Goal: Task Accomplishment & Management: Manage account settings

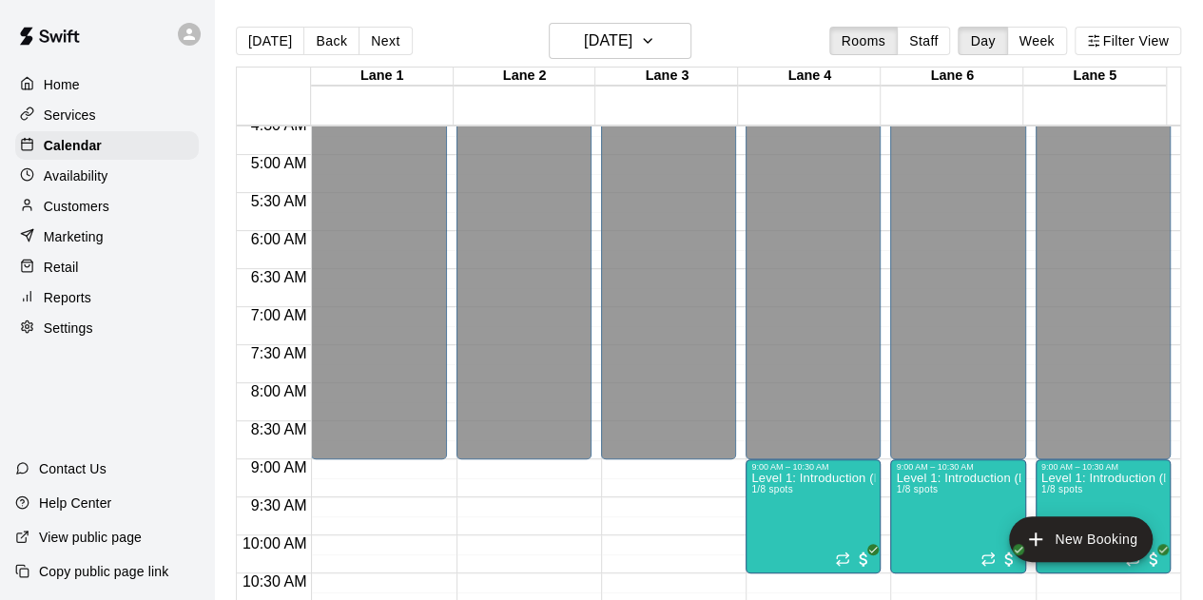
scroll to position [283, 0]
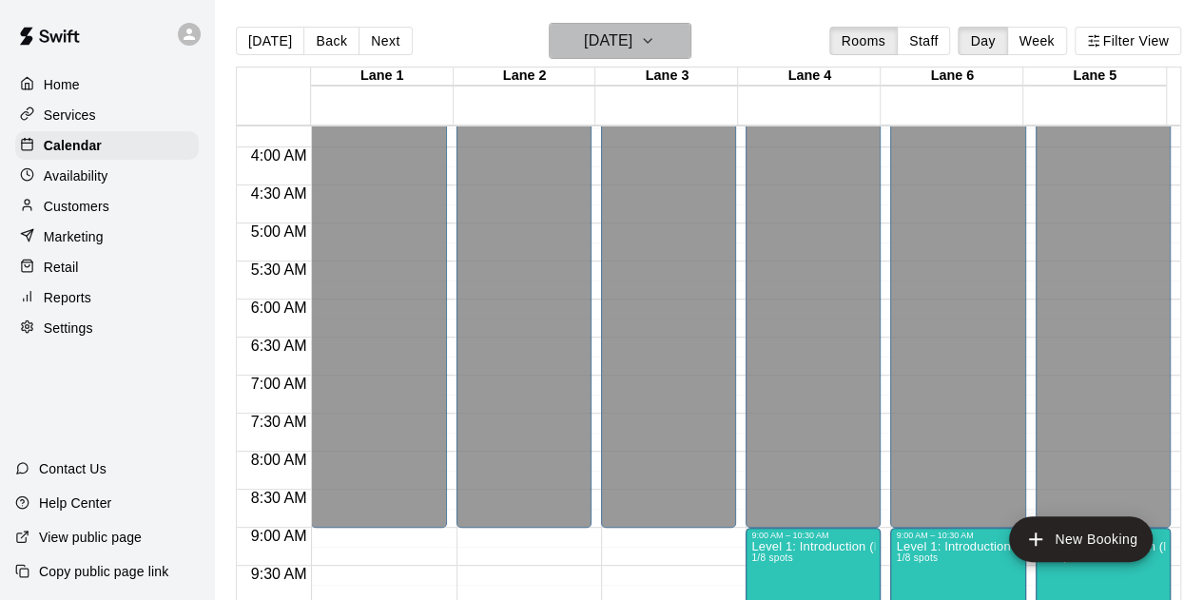
click at [597, 43] on h6 "[DATE]" at bounding box center [608, 41] width 49 height 27
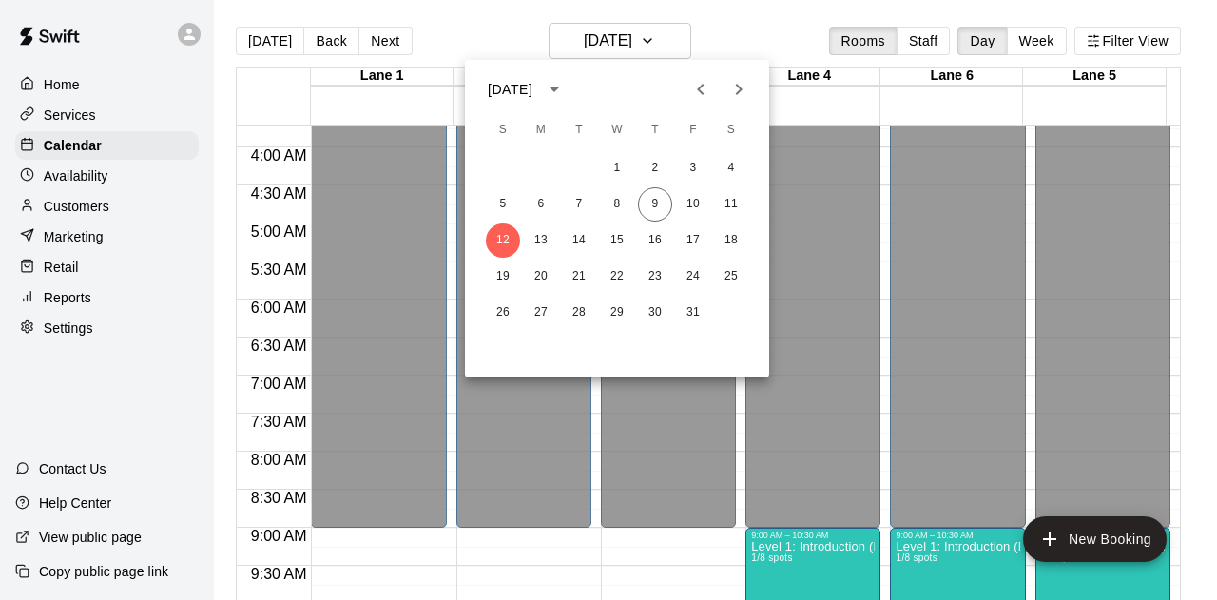
click at [545, 22] on div at bounding box center [608, 300] width 1217 height 600
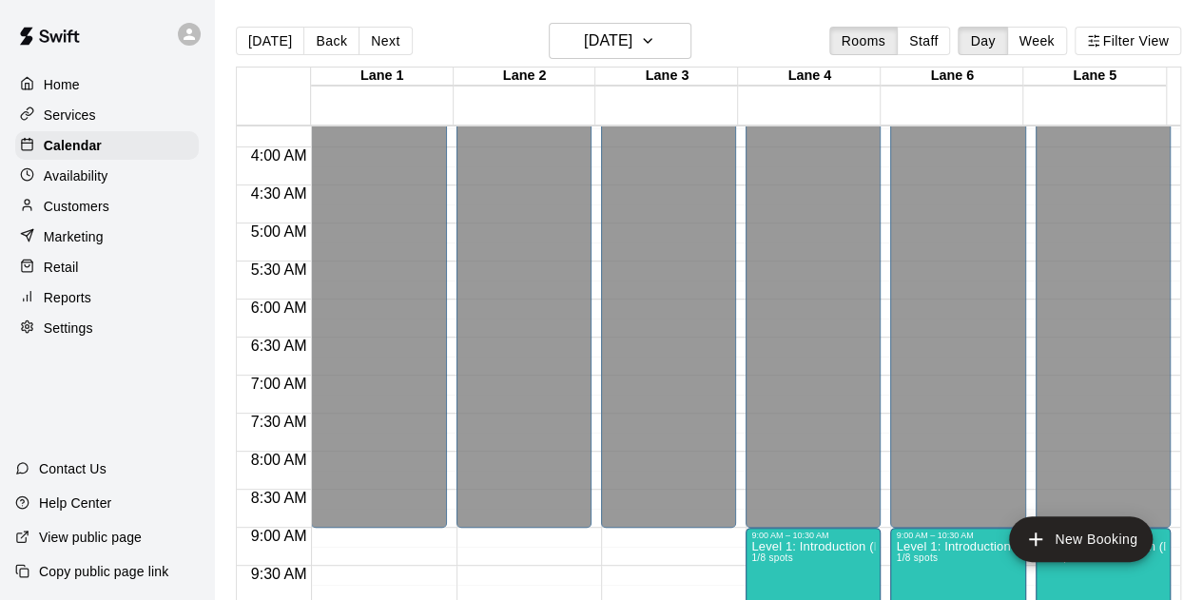
click at [88, 178] on p "Availability" at bounding box center [76, 175] width 65 height 19
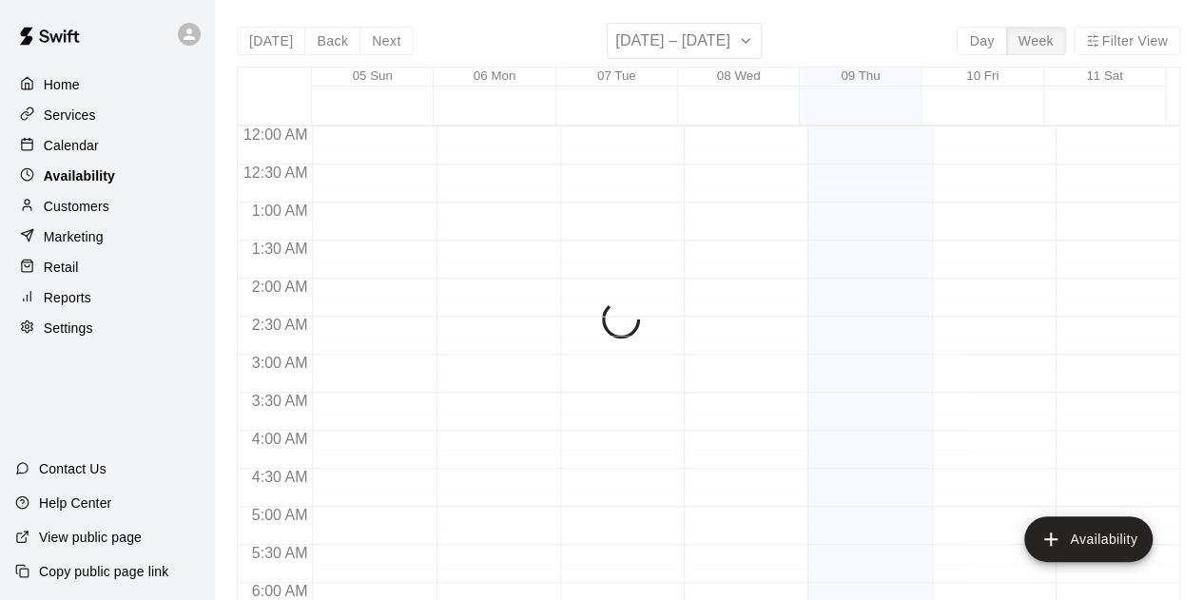
scroll to position [1330, 0]
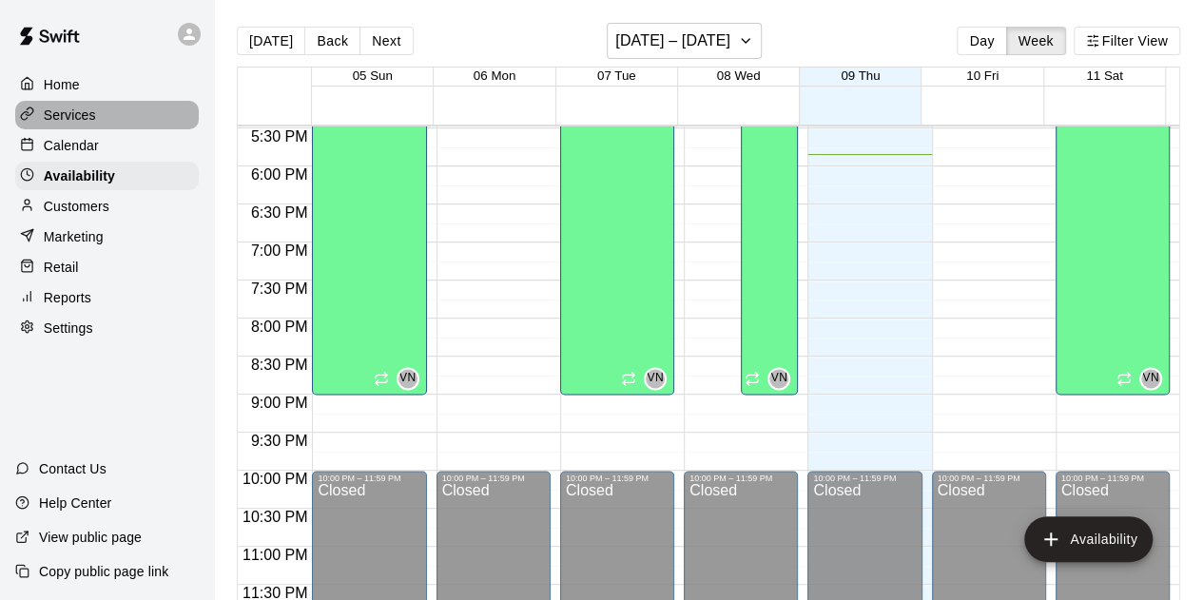
click at [73, 129] on div "Services" at bounding box center [107, 115] width 184 height 29
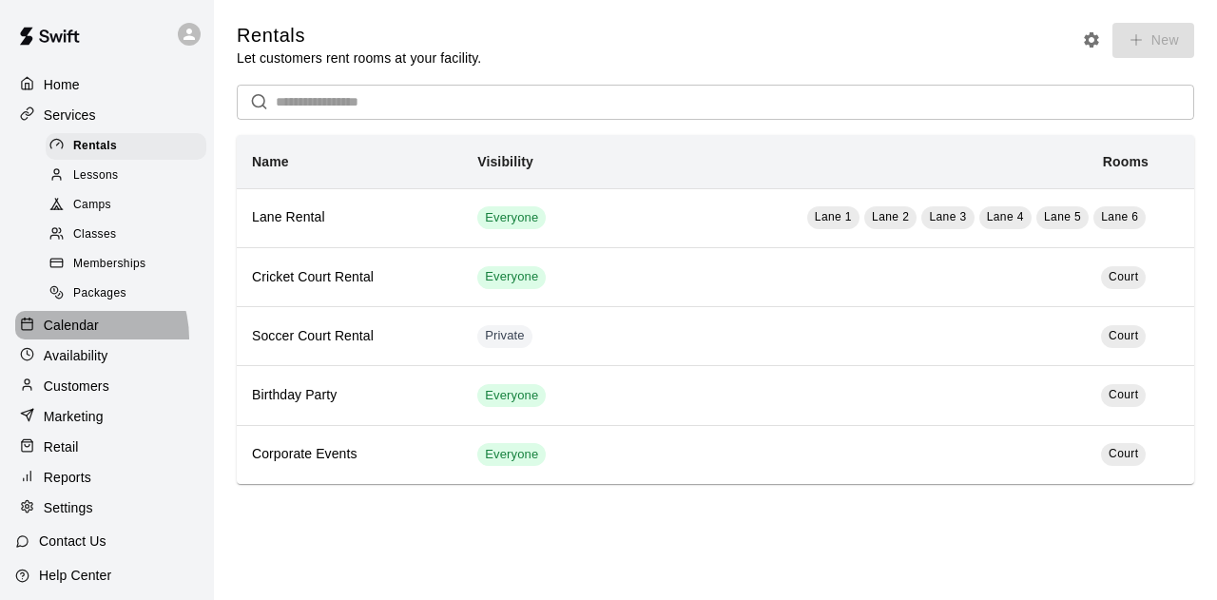
click at [76, 340] on div "Calendar" at bounding box center [107, 325] width 184 height 29
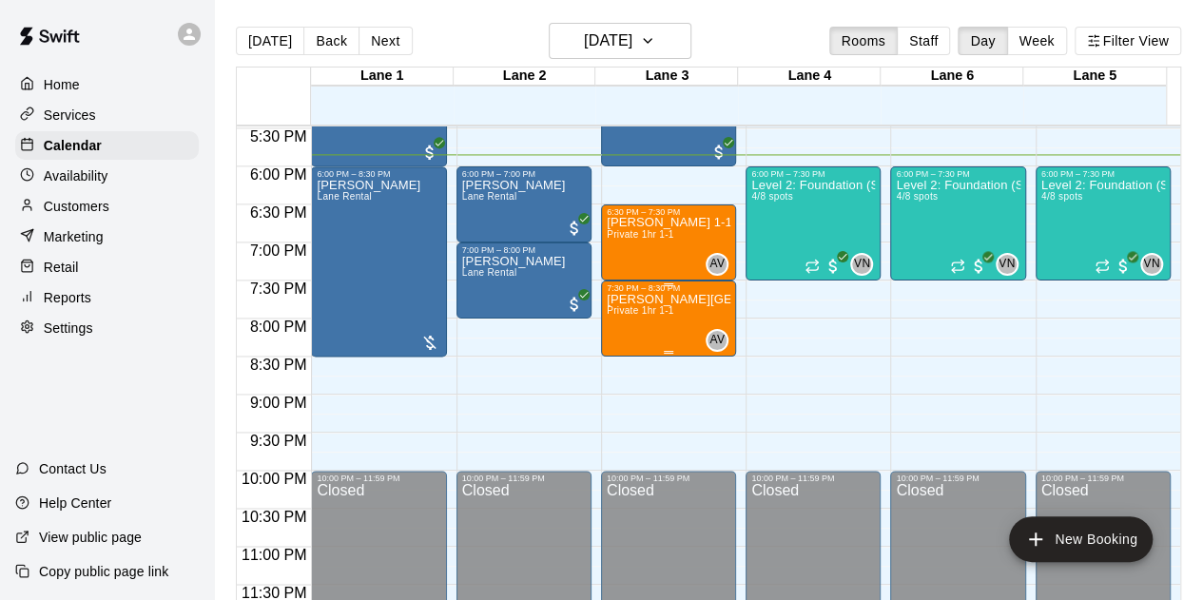
scroll to position [1234, 0]
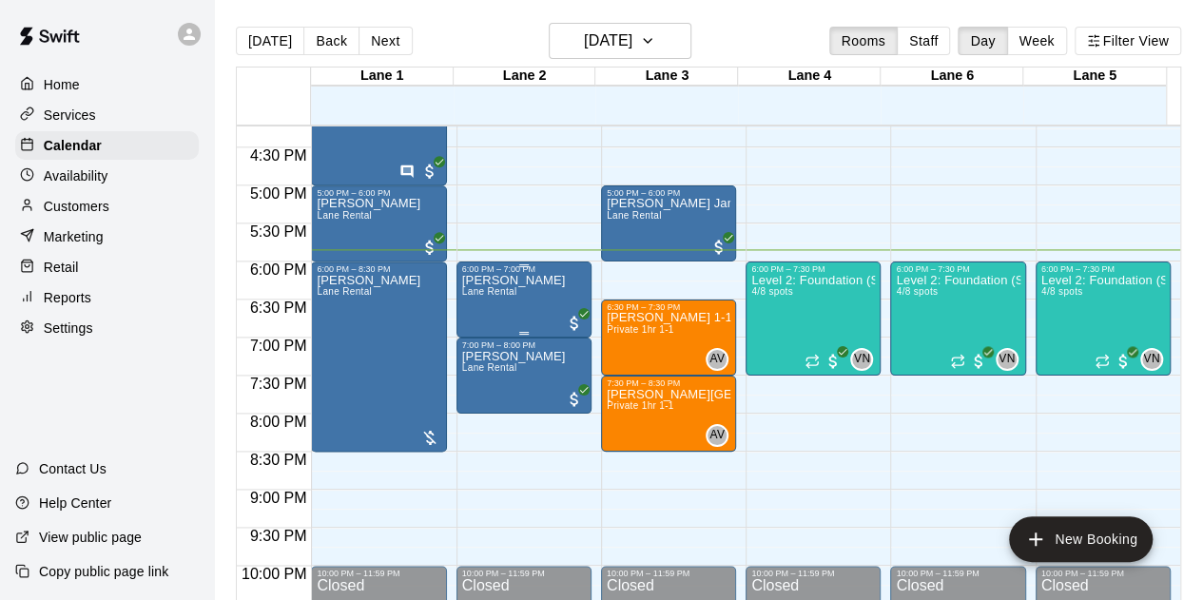
drag, startPoint x: 535, startPoint y: 296, endPoint x: 508, endPoint y: 295, distance: 27.6
click at [508, 295] on span "Lane Rental" at bounding box center [489, 291] width 55 height 10
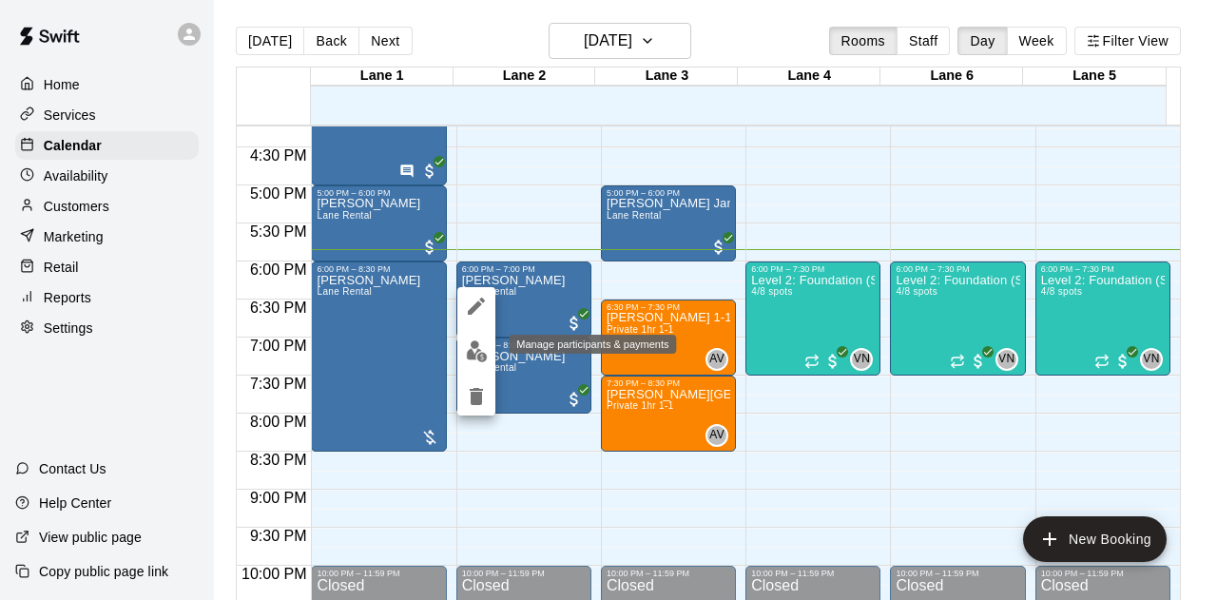
click at [487, 355] on button "edit" at bounding box center [476, 351] width 38 height 37
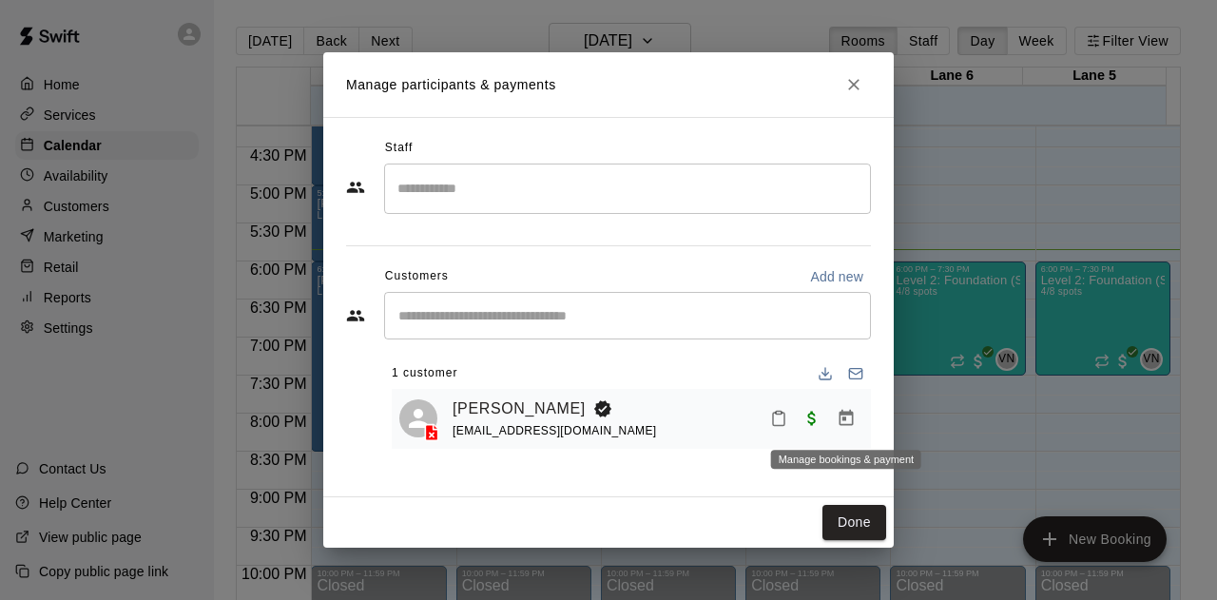
click at [843, 428] on icon "Manage bookings & payment" at bounding box center [846, 418] width 19 height 19
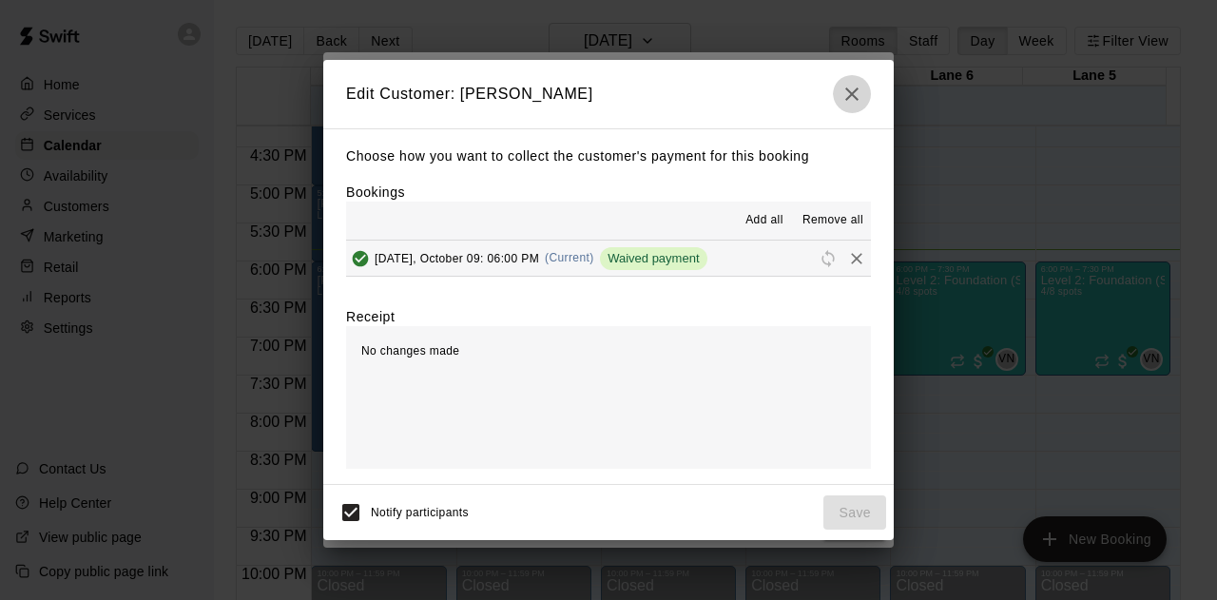
click at [846, 96] on icon "button" at bounding box center [852, 94] width 23 height 23
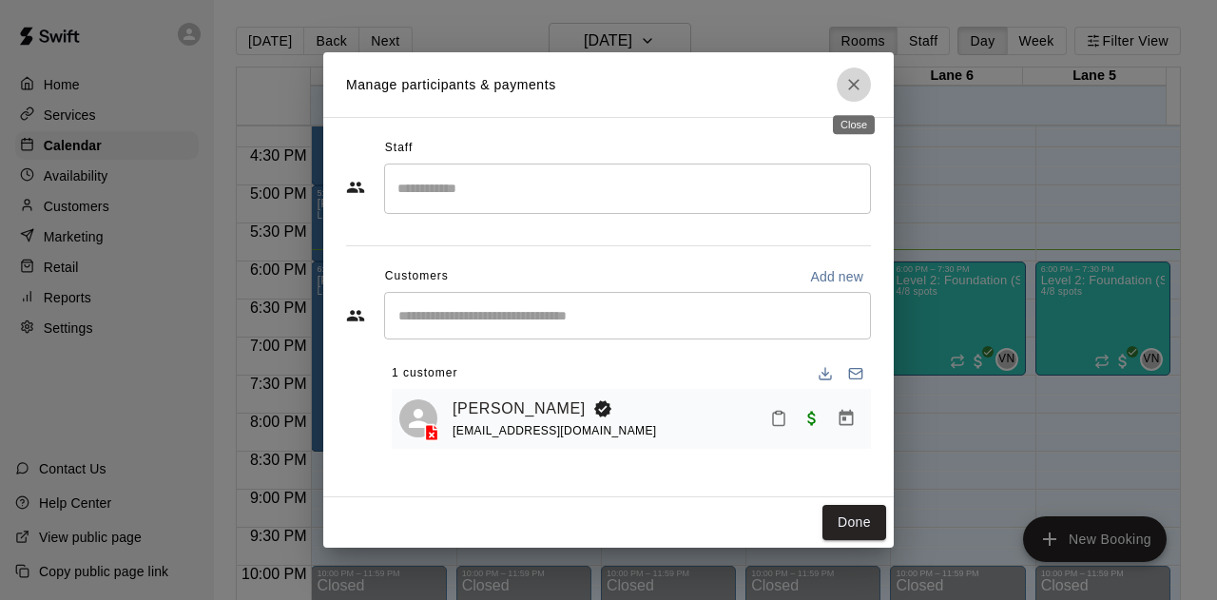
click at [847, 91] on icon "Close" at bounding box center [854, 84] width 19 height 19
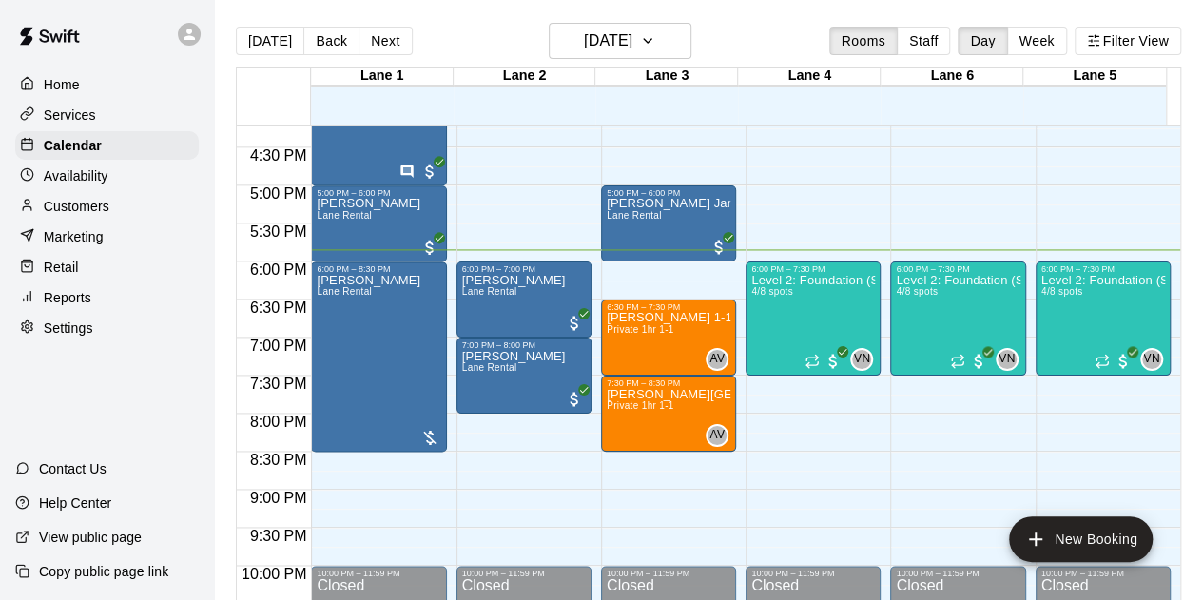
click at [61, 216] on p "Customers" at bounding box center [77, 206] width 66 height 19
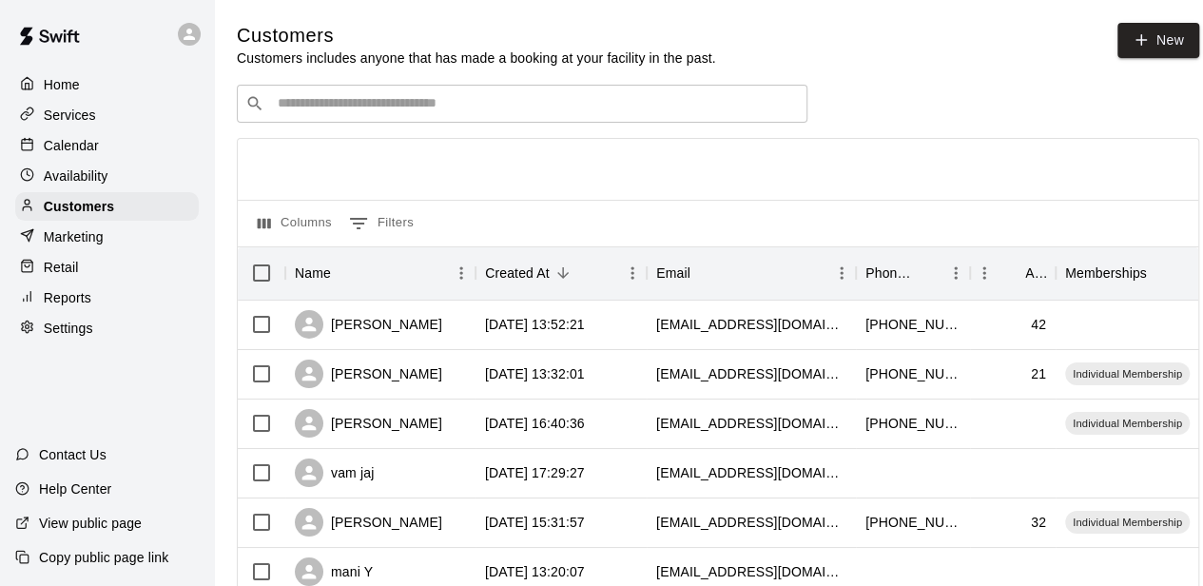
click at [375, 113] on input "Search customers by name or email" at bounding box center [535, 103] width 527 height 19
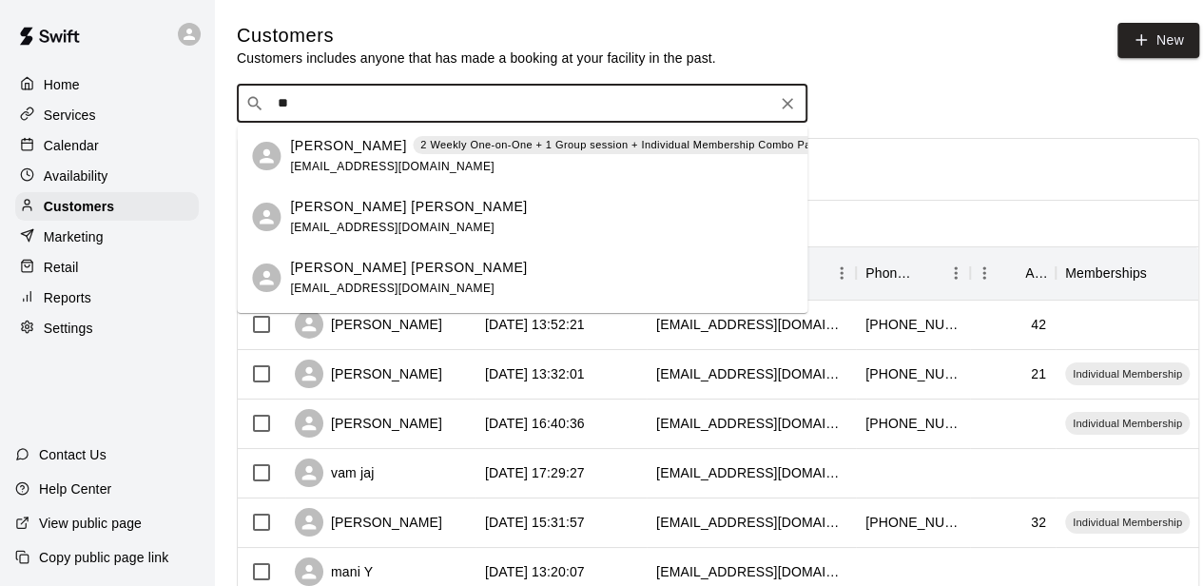
type input "*"
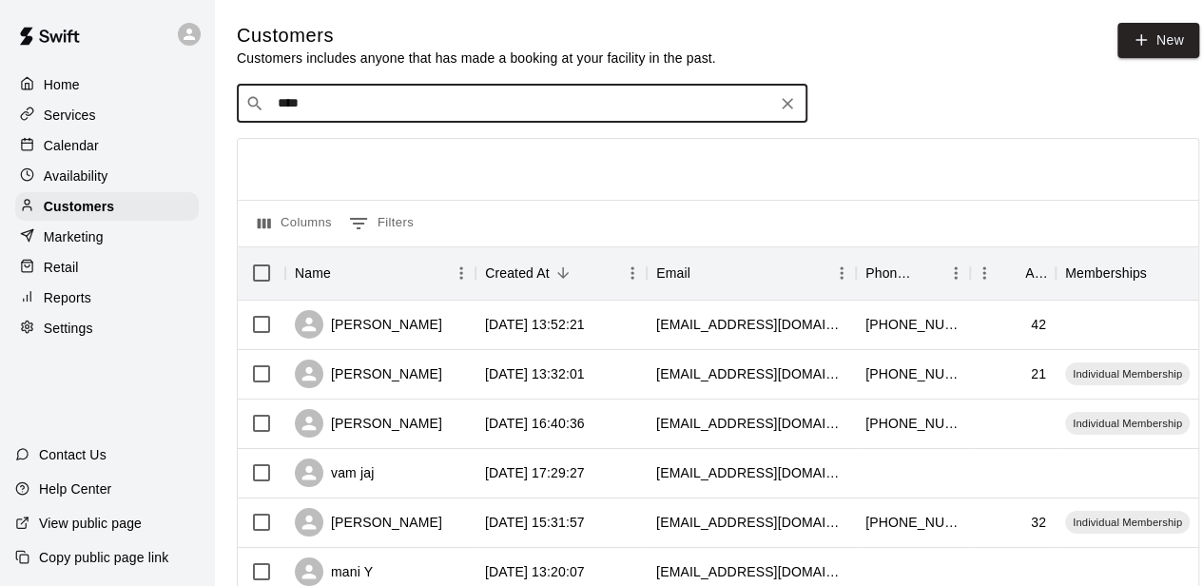
type input "*****"
click at [443, 159] on div "[PERSON_NAME] [EMAIL_ADDRESS][DOMAIN_NAME]" at bounding box center [392, 156] width 204 height 41
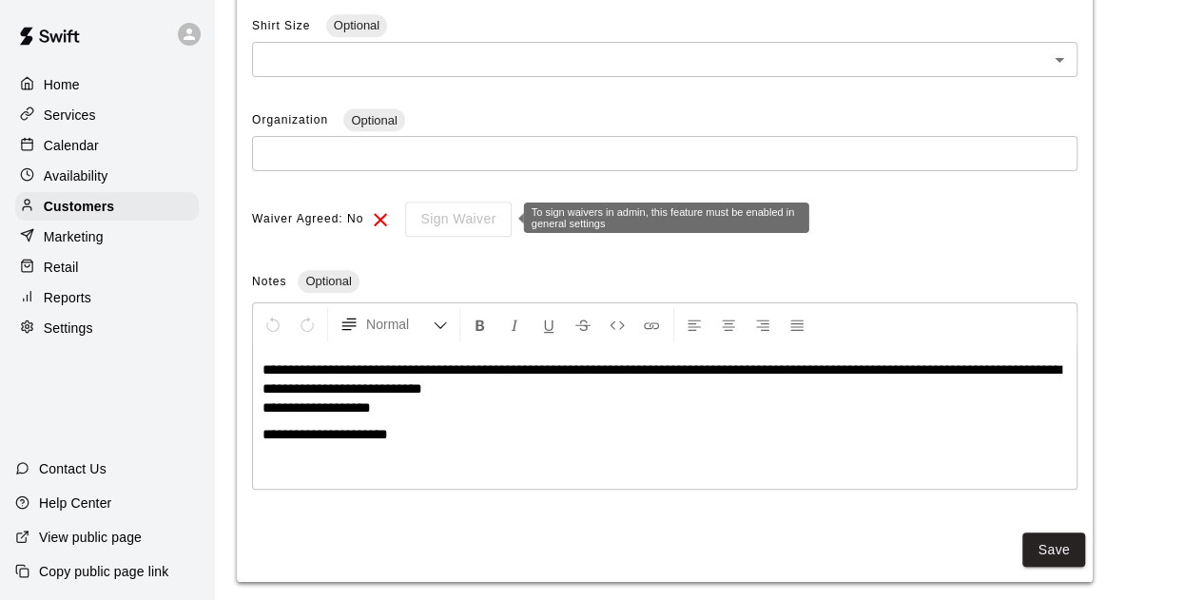
scroll to position [668, 0]
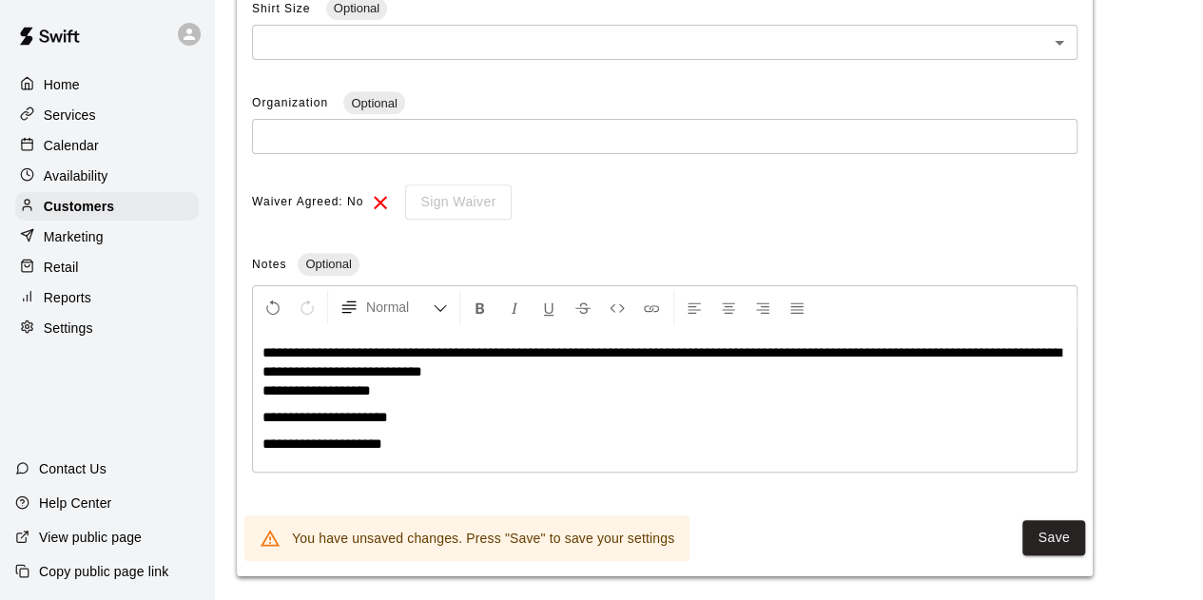
click at [433, 408] on p "**********" at bounding box center [664, 417] width 805 height 19
click at [438, 431] on div "**********" at bounding box center [665, 400] width 824 height 143
click at [1077, 545] on button "Save" at bounding box center [1053, 537] width 63 height 35
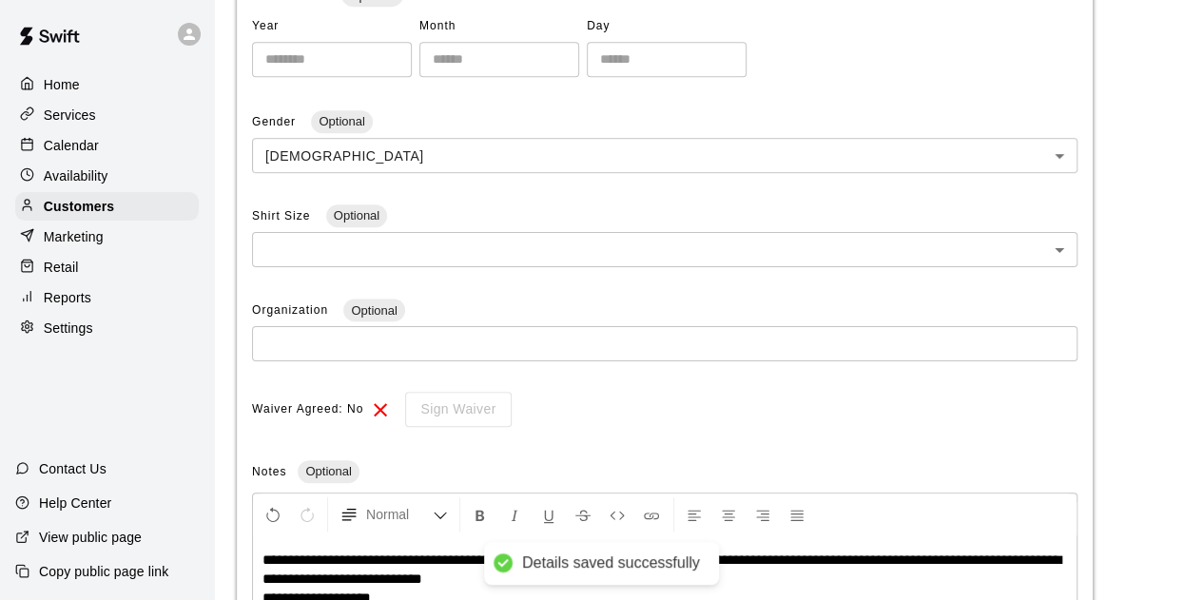
scroll to position [192, 0]
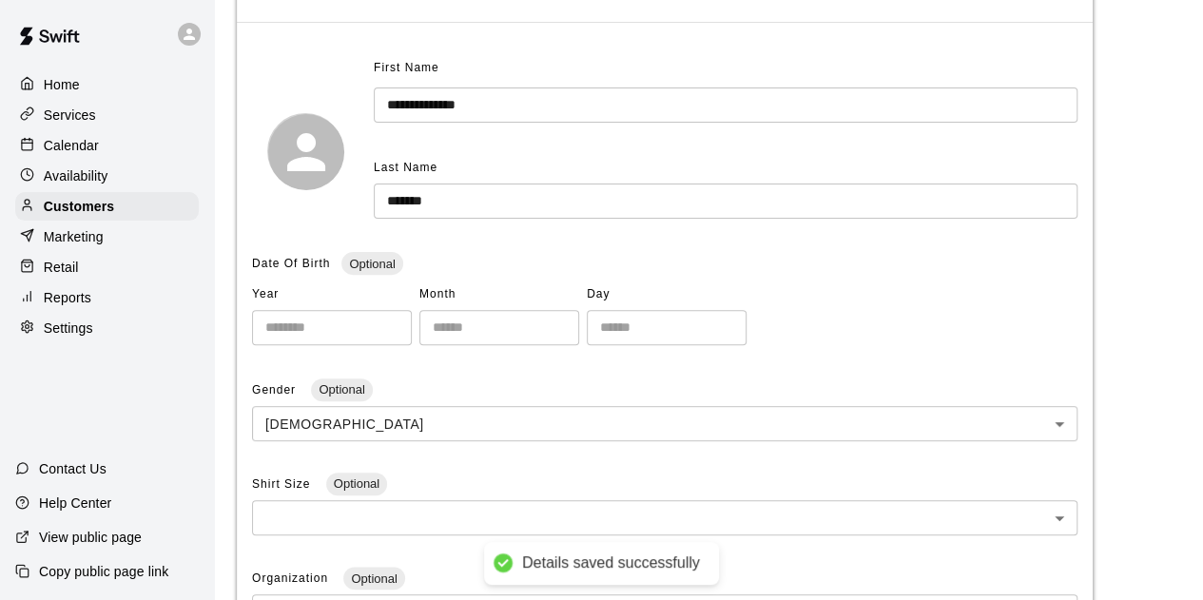
click at [70, 91] on p "Home" at bounding box center [62, 84] width 36 height 19
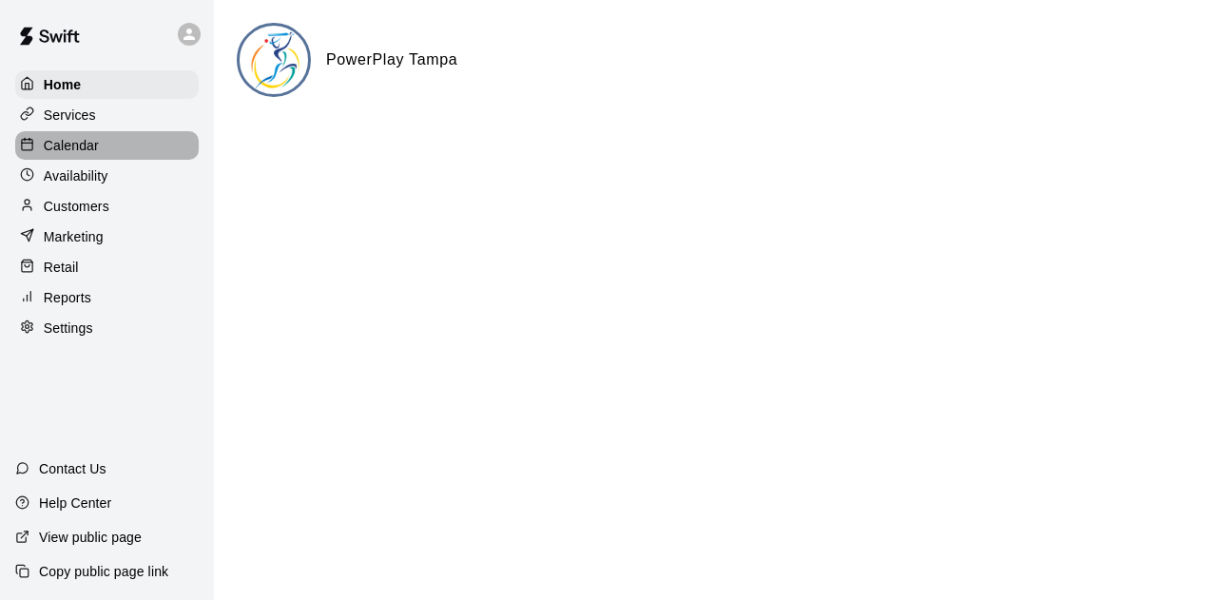
click at [74, 146] on p "Calendar" at bounding box center [71, 145] width 55 height 19
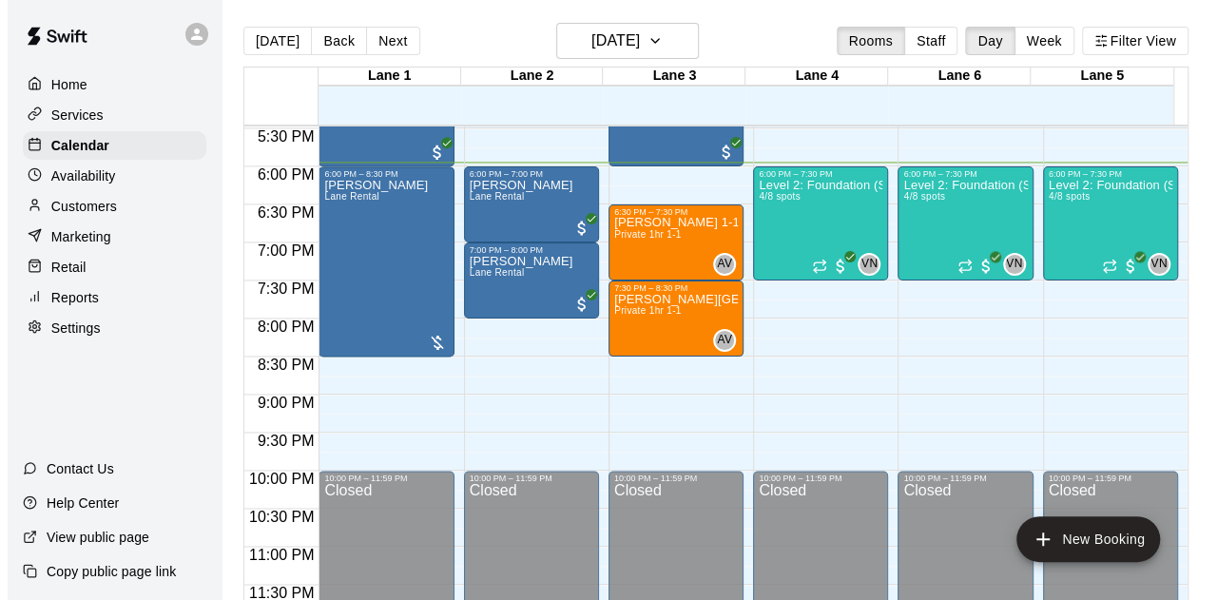
scroll to position [1234, 0]
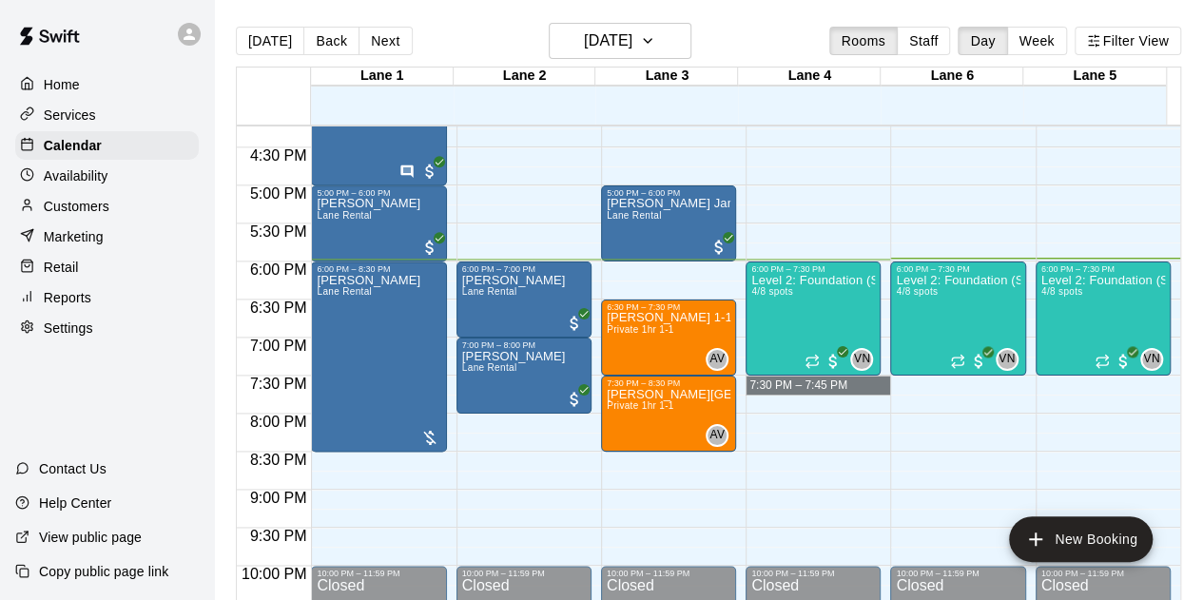
drag, startPoint x: 748, startPoint y: 394, endPoint x: 750, endPoint y: 382, distance: 11.8
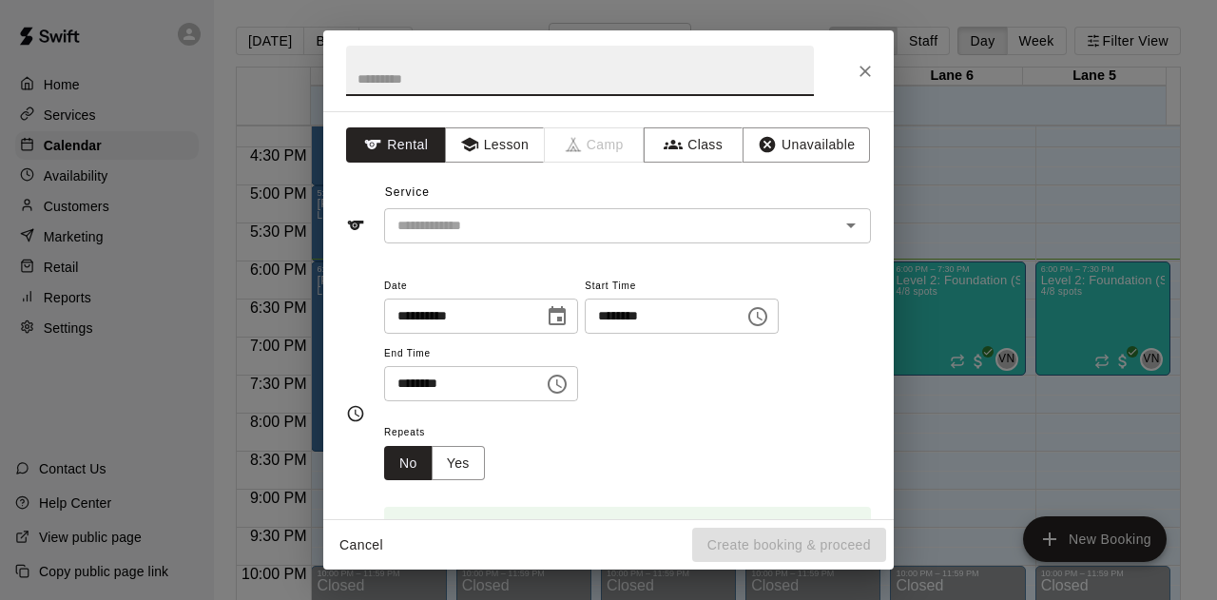
click at [731, 321] on input "********" at bounding box center [658, 316] width 146 height 35
click at [768, 319] on icon "Choose time, selected time is 7:30 PM" at bounding box center [757, 316] width 19 height 19
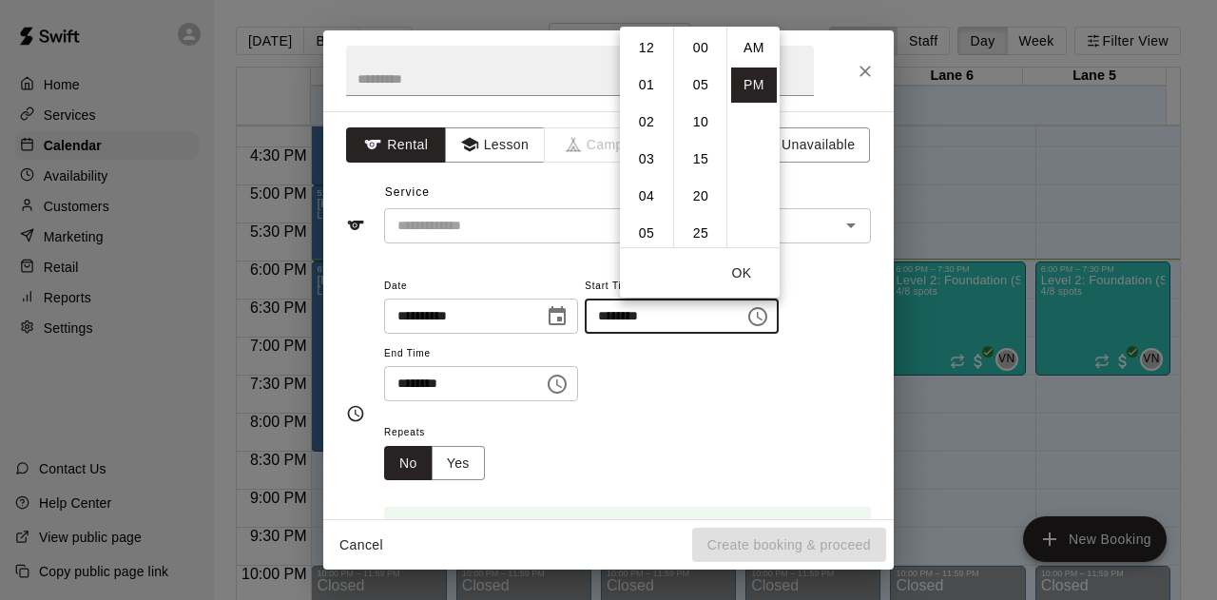
scroll to position [34, 0]
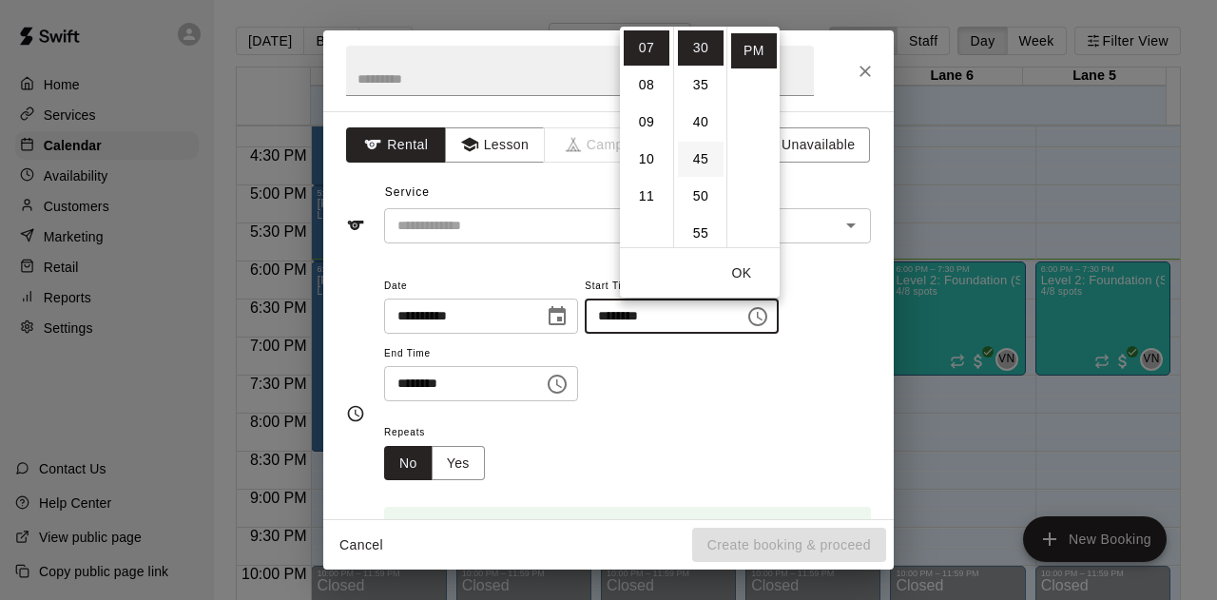
click at [700, 159] on li "45" at bounding box center [701, 159] width 46 height 35
type input "********"
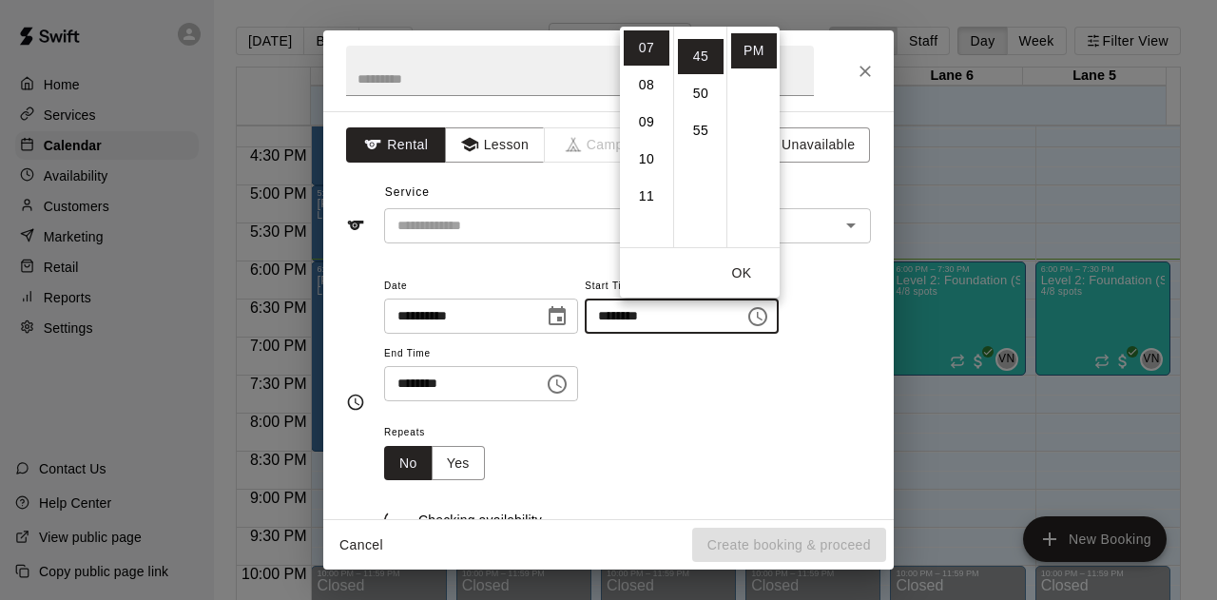
scroll to position [334, 0]
click at [569, 383] on icon "Choose time, selected time is 7:45 PM" at bounding box center [557, 384] width 23 height 23
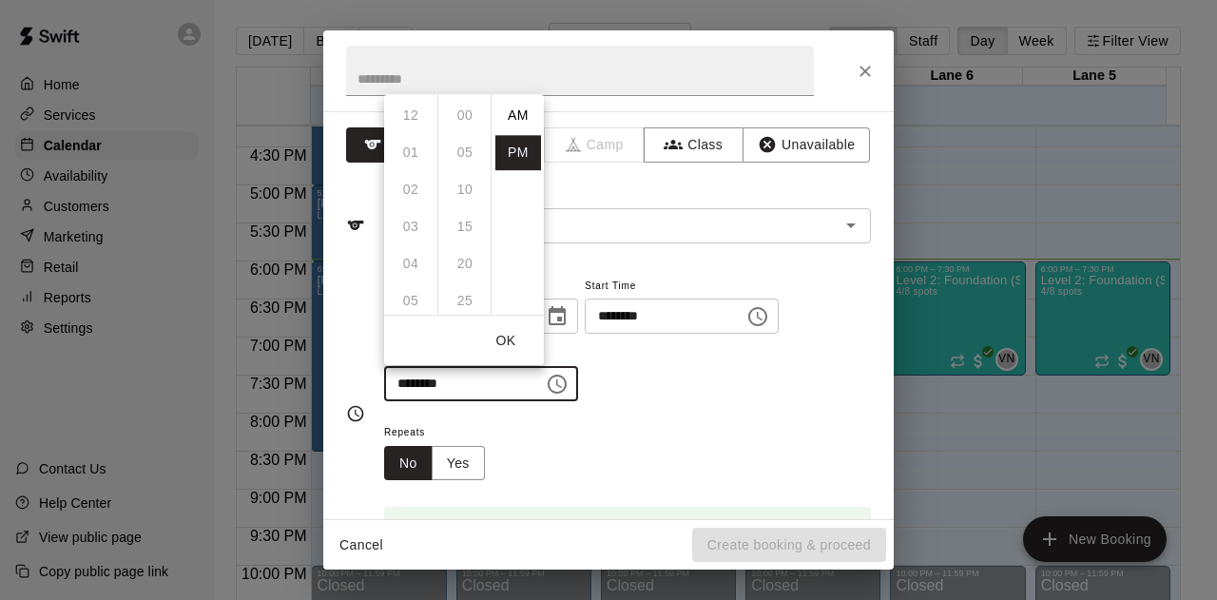
scroll to position [34, 0]
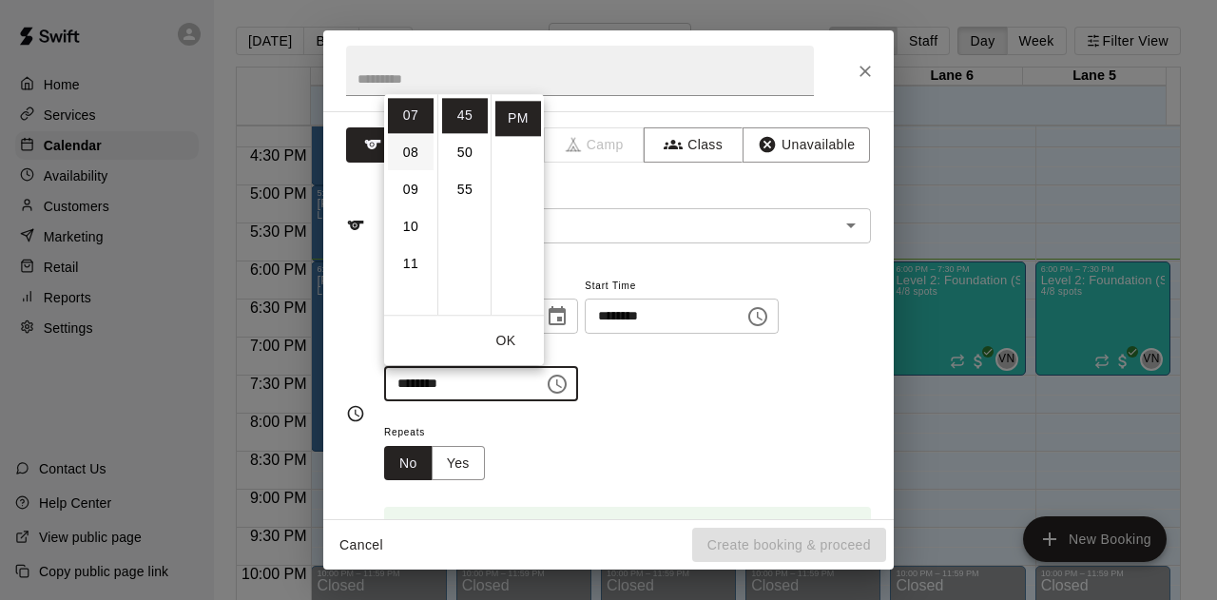
click at [408, 151] on li "08" at bounding box center [411, 152] width 46 height 35
type input "********"
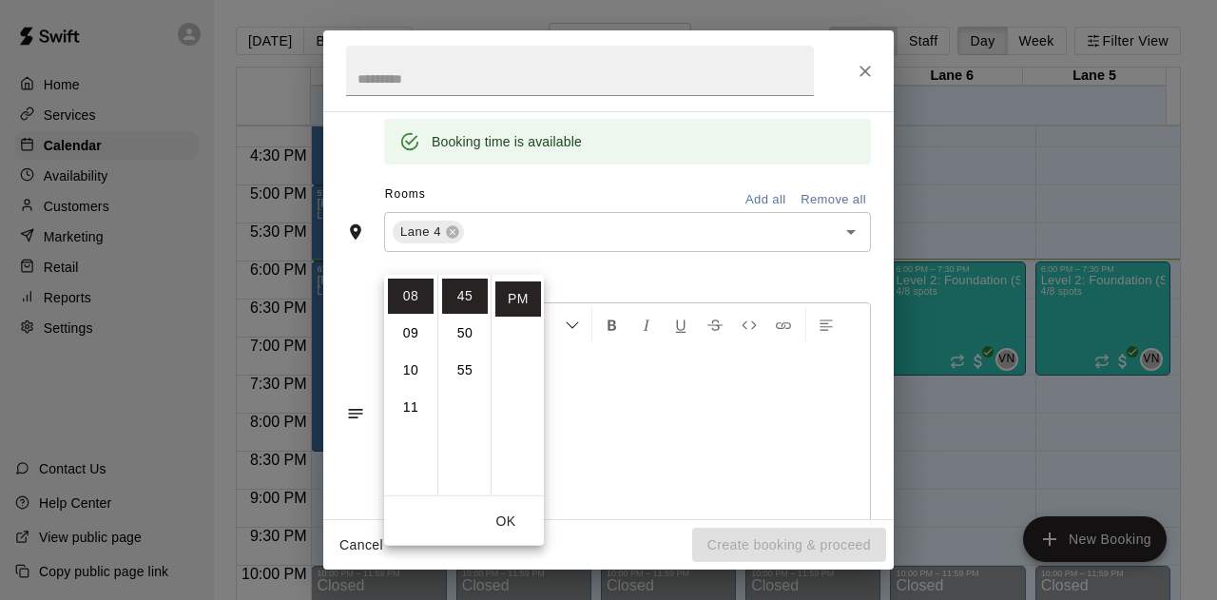
scroll to position [425, 0]
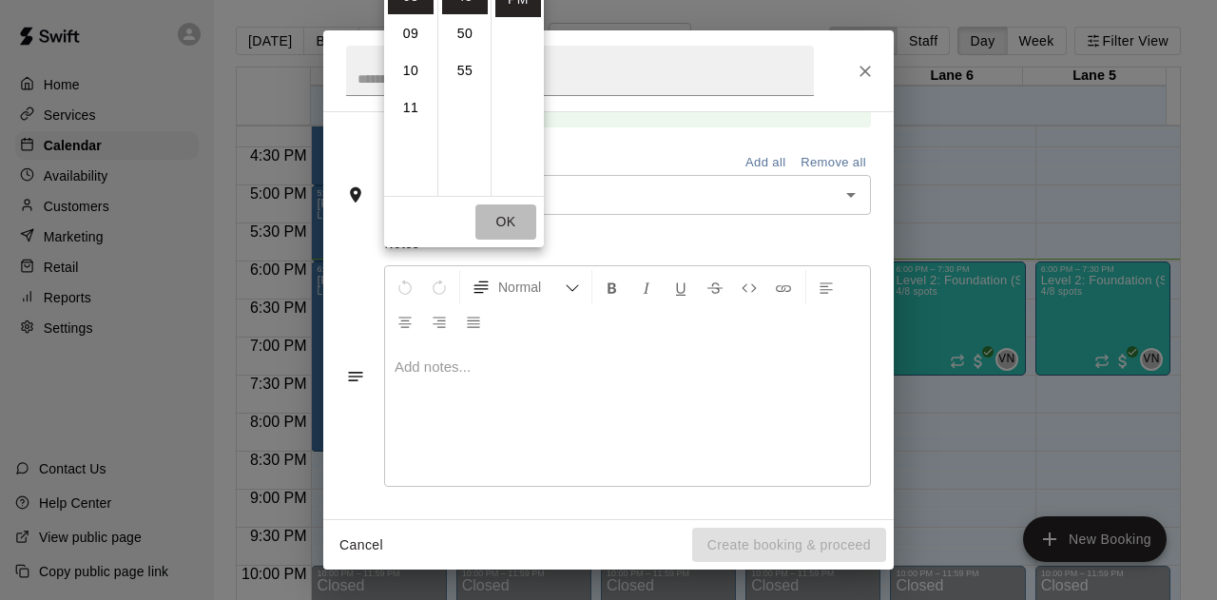
click at [508, 228] on button "OK" at bounding box center [506, 221] width 61 height 35
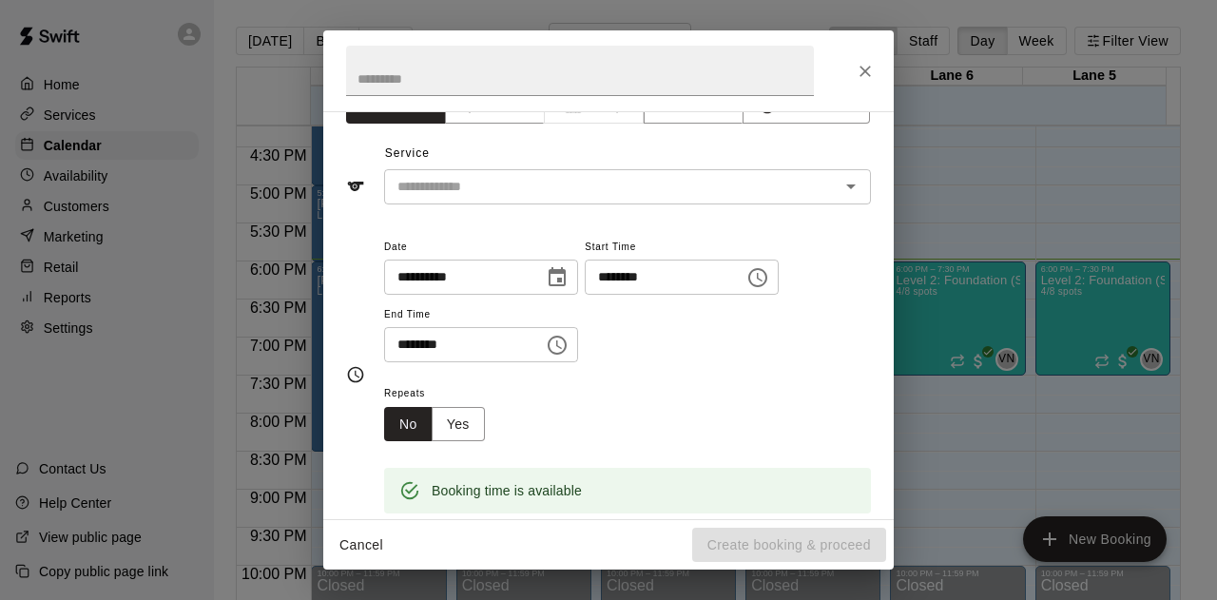
scroll to position [0, 0]
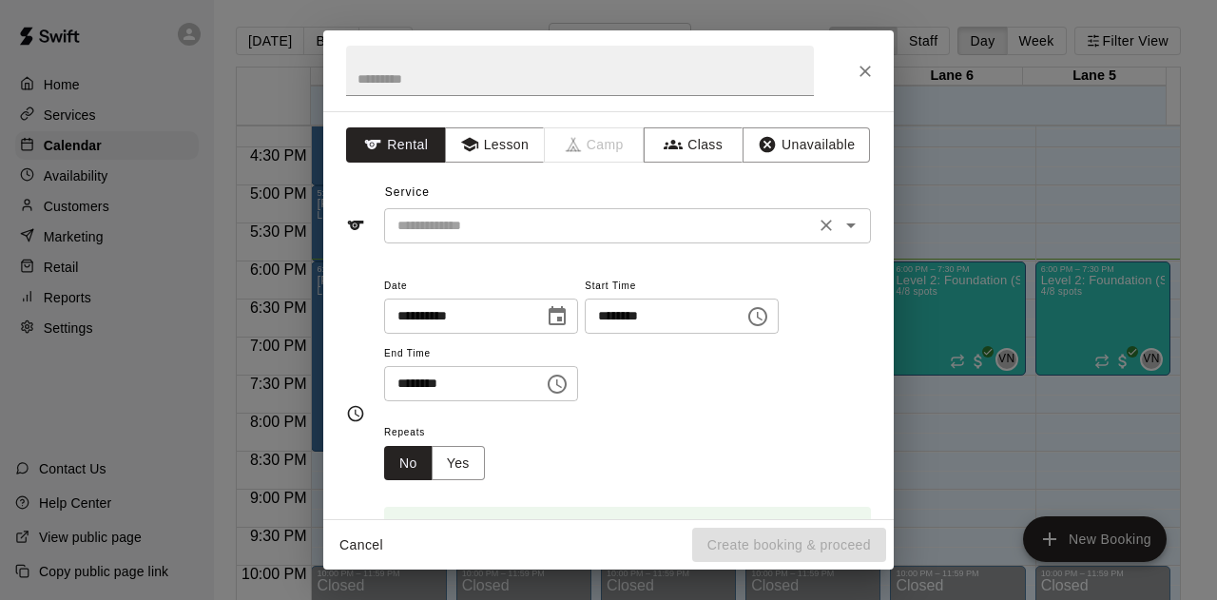
click at [480, 214] on input "text" at bounding box center [599, 226] width 419 height 24
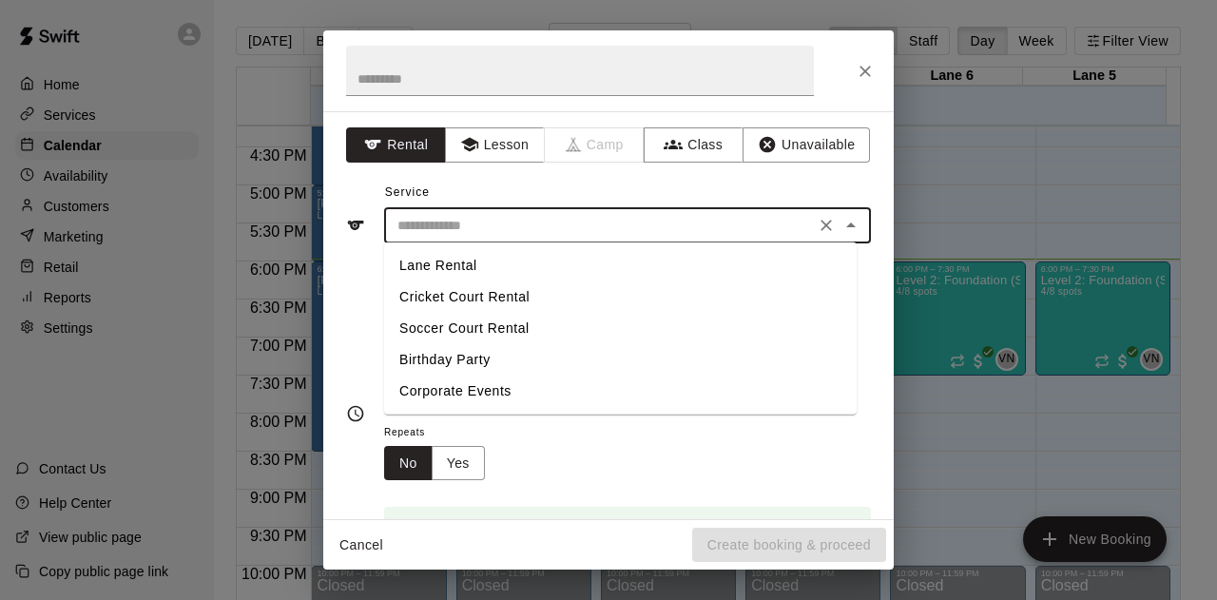
click at [469, 269] on li "Lane Rental" at bounding box center [620, 265] width 473 height 31
type input "**********"
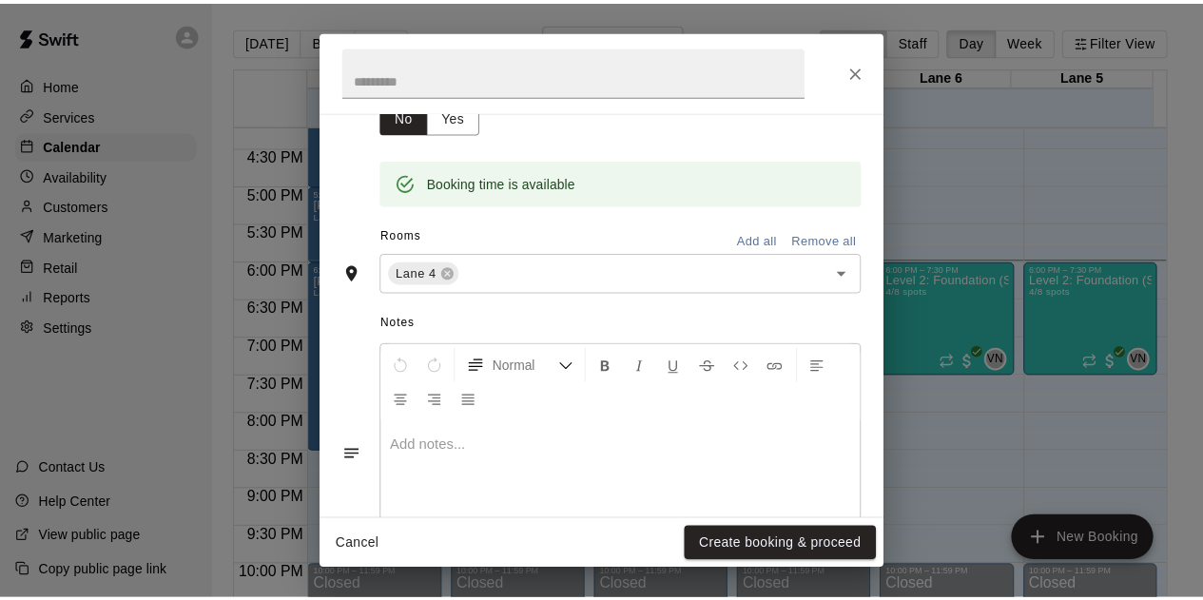
scroll to position [425, 0]
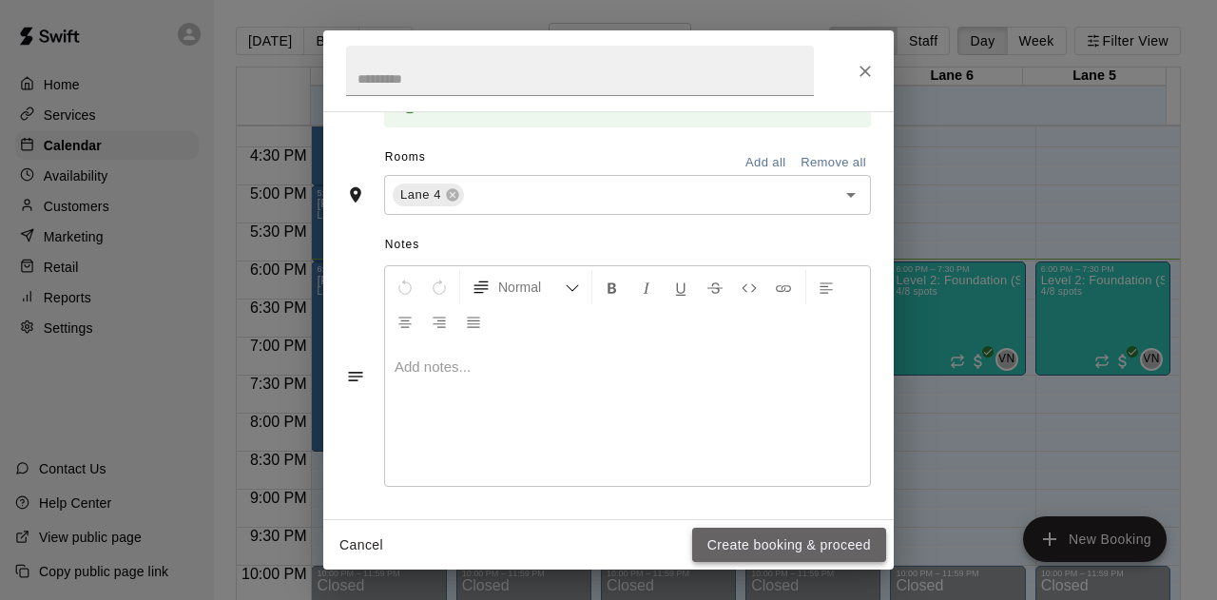
click at [772, 554] on button "Create booking & proceed" at bounding box center [789, 545] width 194 height 35
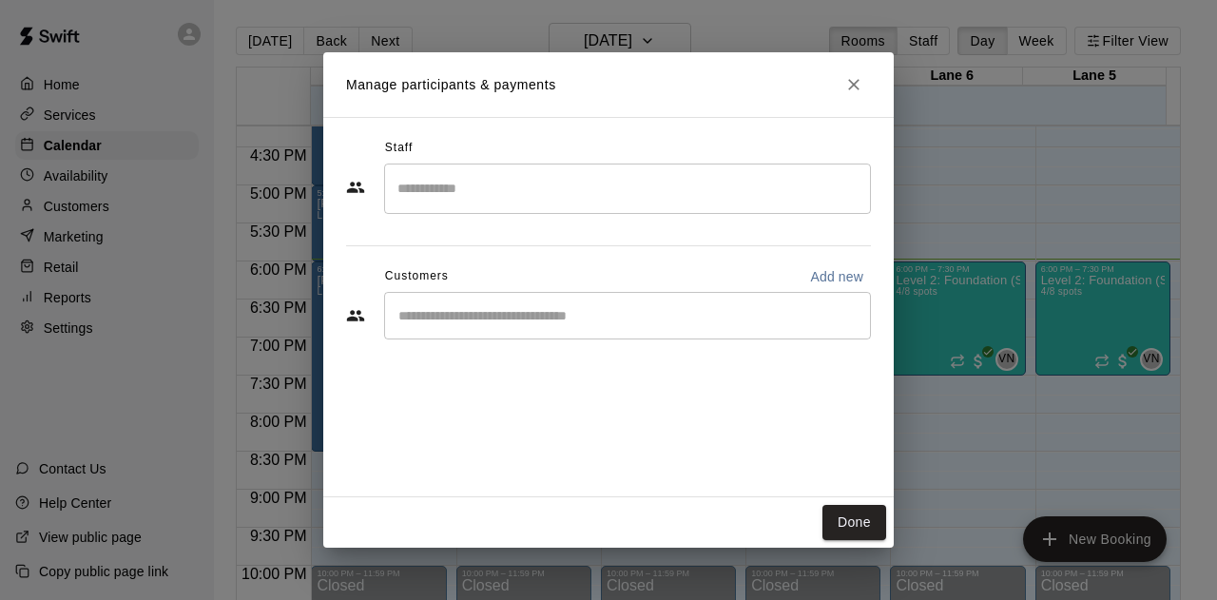
click at [504, 303] on div "​" at bounding box center [627, 316] width 487 height 48
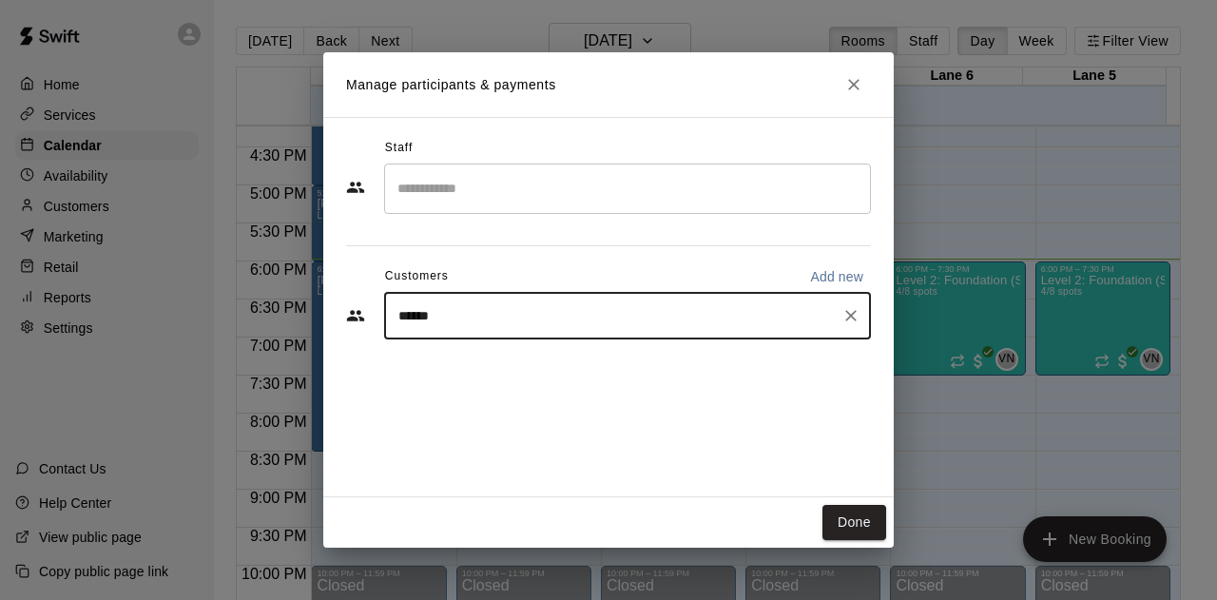
type input "*******"
click at [854, 315] on icon "Clear" at bounding box center [851, 315] width 19 height 19
type input "******"
click at [855, 317] on icon "Clear" at bounding box center [851, 315] width 19 height 19
click at [858, 528] on button "Done" at bounding box center [855, 522] width 64 height 35
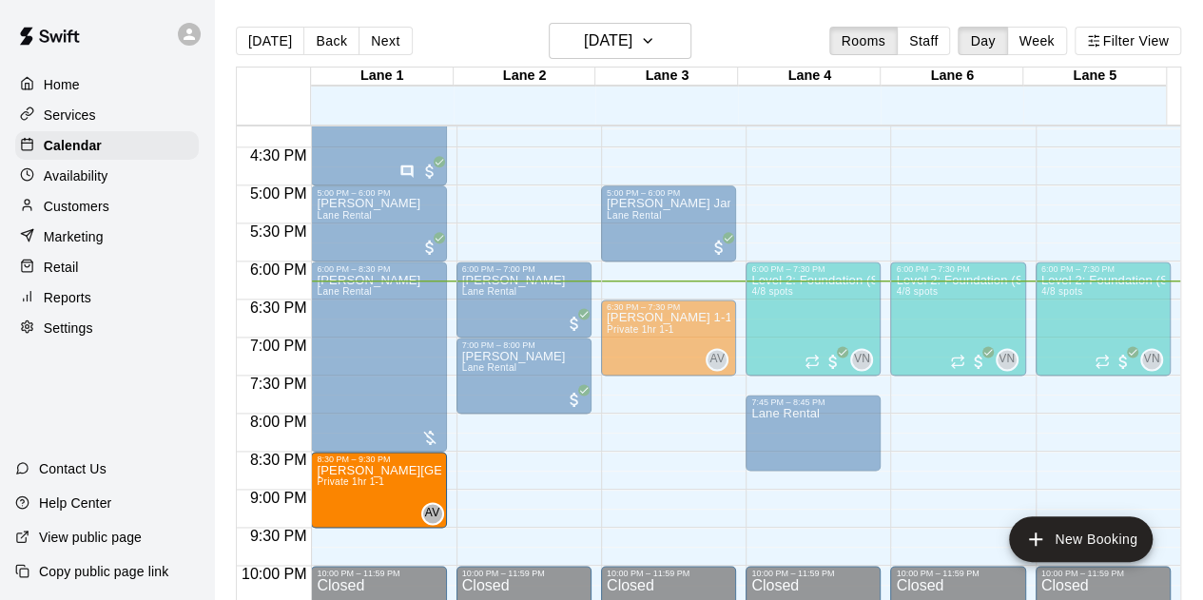
drag, startPoint x: 642, startPoint y: 429, endPoint x: 380, endPoint y: 506, distance: 272.7
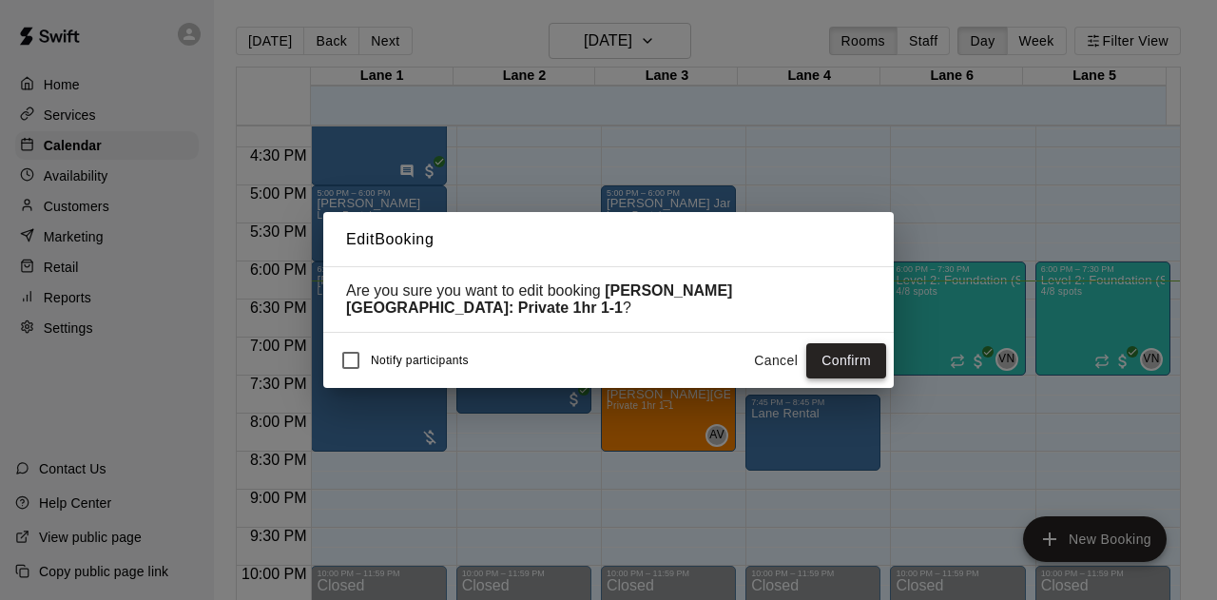
click at [838, 349] on button "Confirm" at bounding box center [846, 360] width 80 height 35
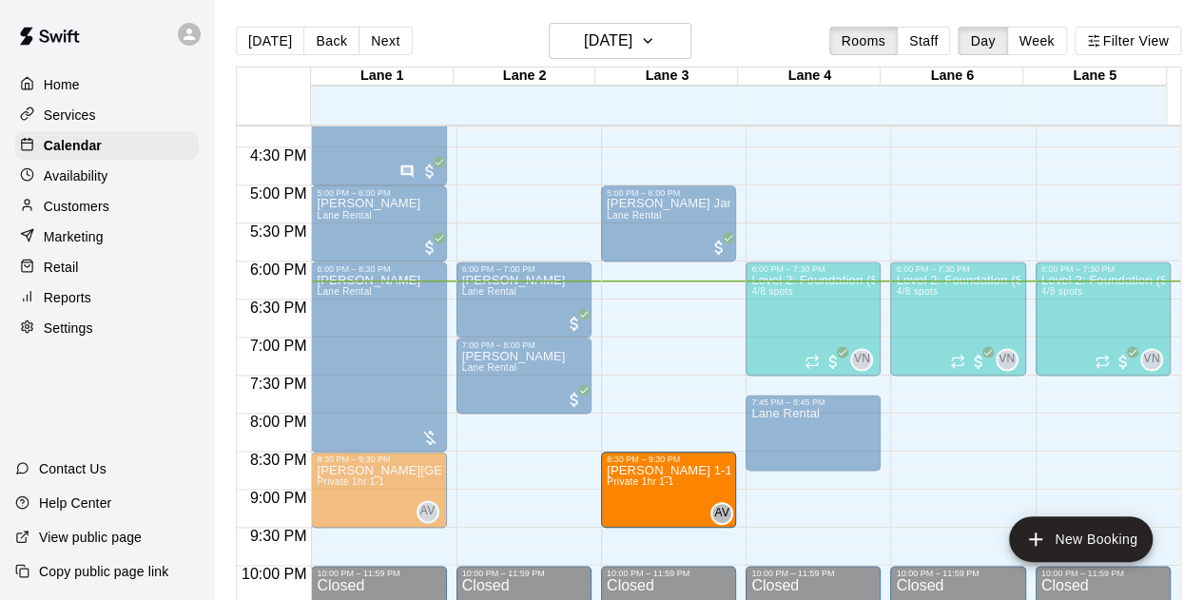
drag, startPoint x: 661, startPoint y: 336, endPoint x: 647, endPoint y: 493, distance: 157.6
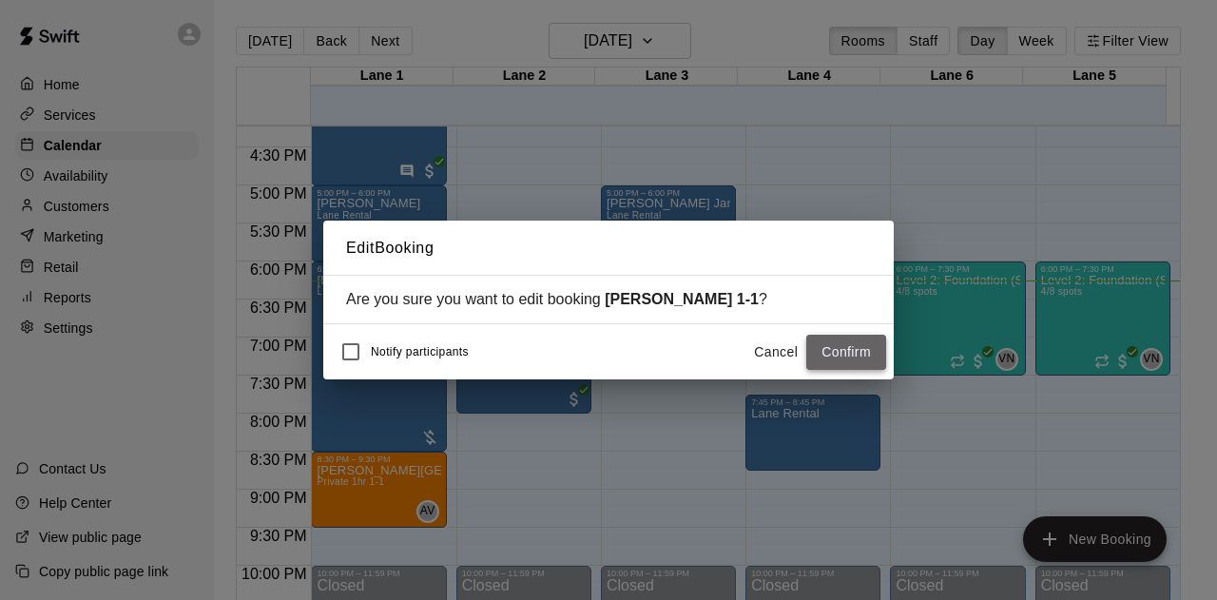
click at [841, 356] on button "Confirm" at bounding box center [846, 352] width 80 height 35
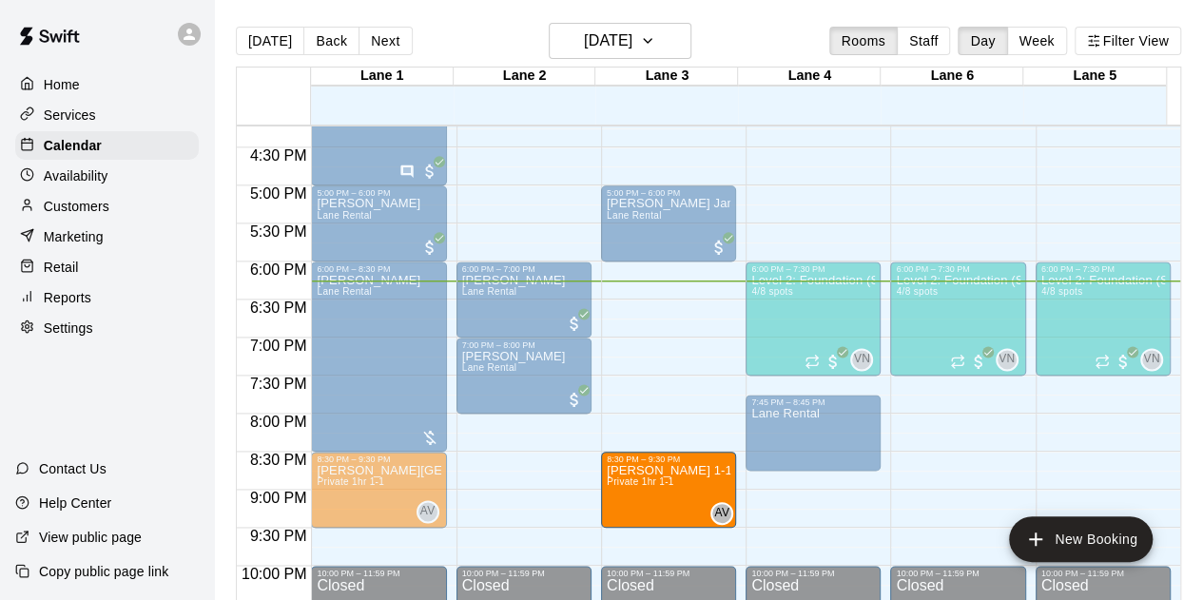
drag, startPoint x: 671, startPoint y: 335, endPoint x: 652, endPoint y: 493, distance: 159.0
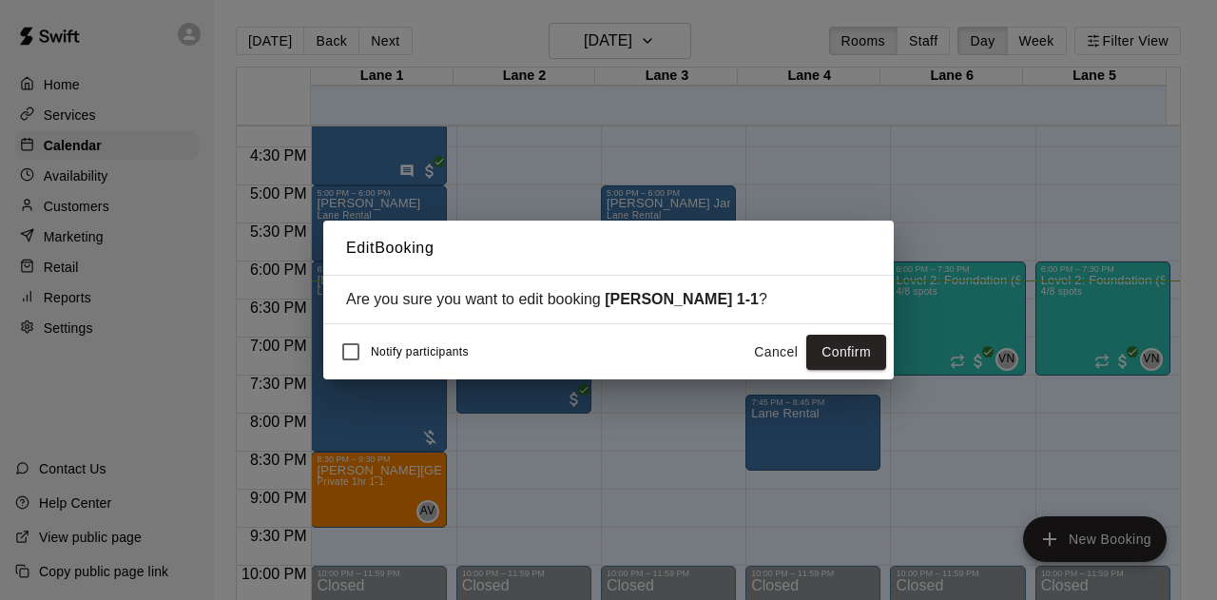
click at [753, 348] on button "Cancel" at bounding box center [776, 352] width 61 height 35
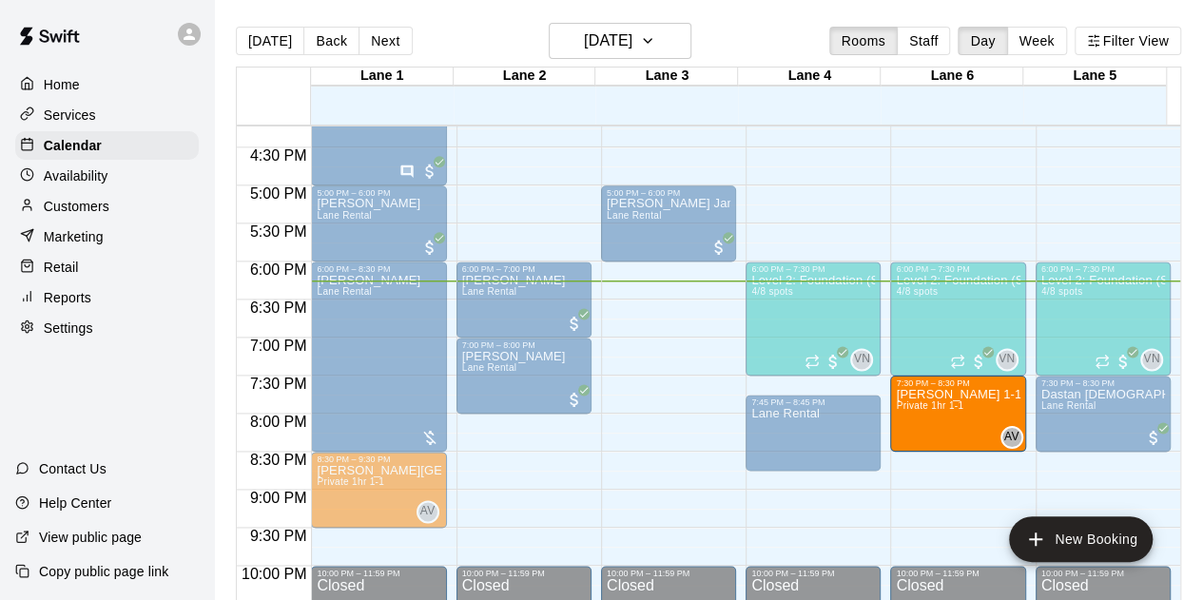
drag, startPoint x: 654, startPoint y: 327, endPoint x: 919, endPoint y: 419, distance: 280.0
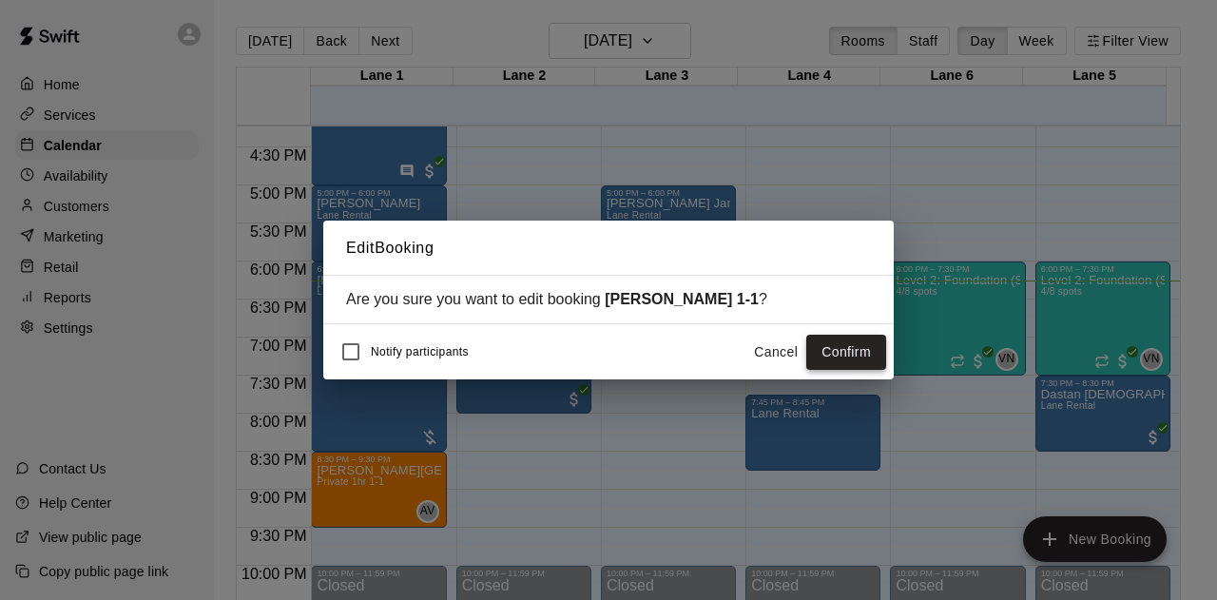
click at [837, 352] on button "Confirm" at bounding box center [846, 352] width 80 height 35
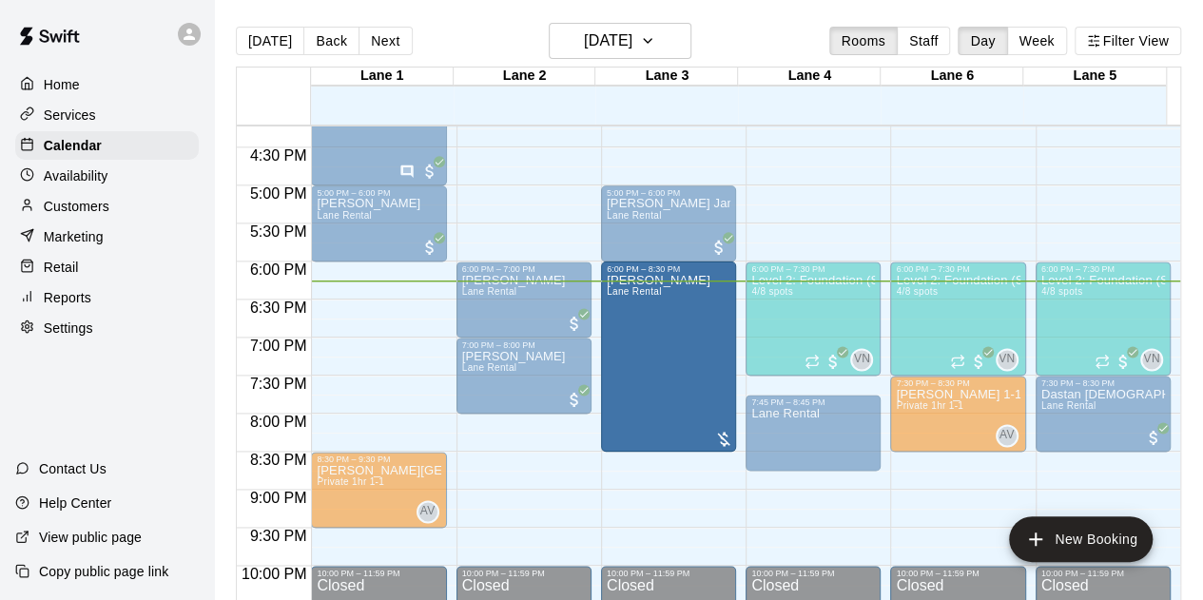
drag, startPoint x: 377, startPoint y: 366, endPoint x: 629, endPoint y: 372, distance: 252.1
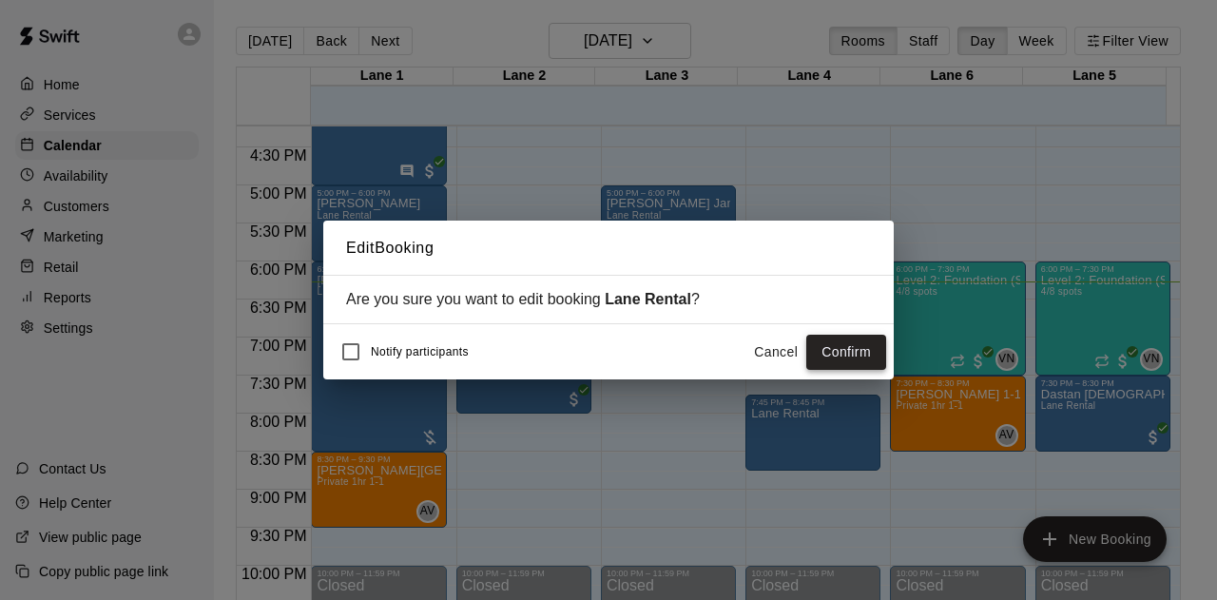
click at [832, 353] on button "Confirm" at bounding box center [846, 352] width 80 height 35
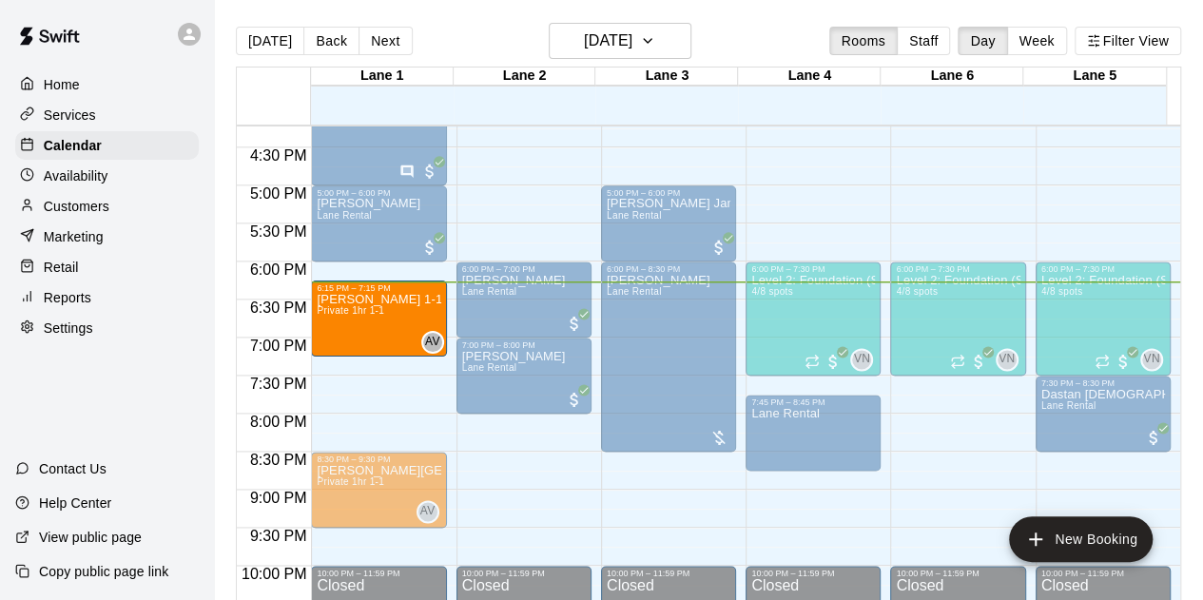
drag, startPoint x: 962, startPoint y: 412, endPoint x: 379, endPoint y: 334, distance: 588.2
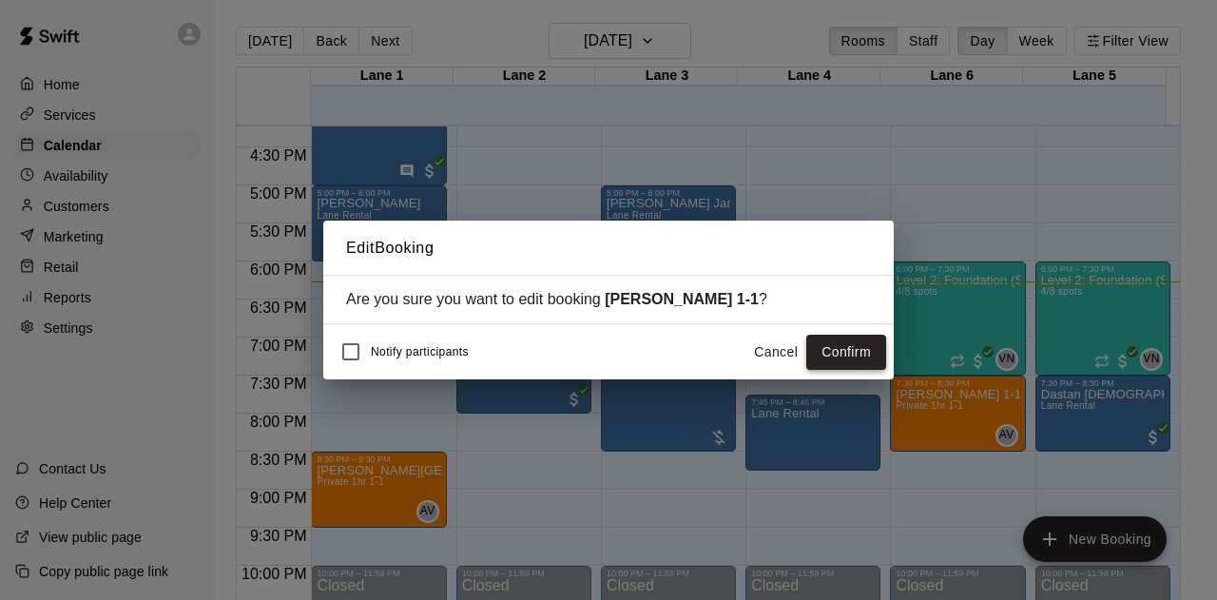
click at [835, 355] on button "Confirm" at bounding box center [846, 352] width 80 height 35
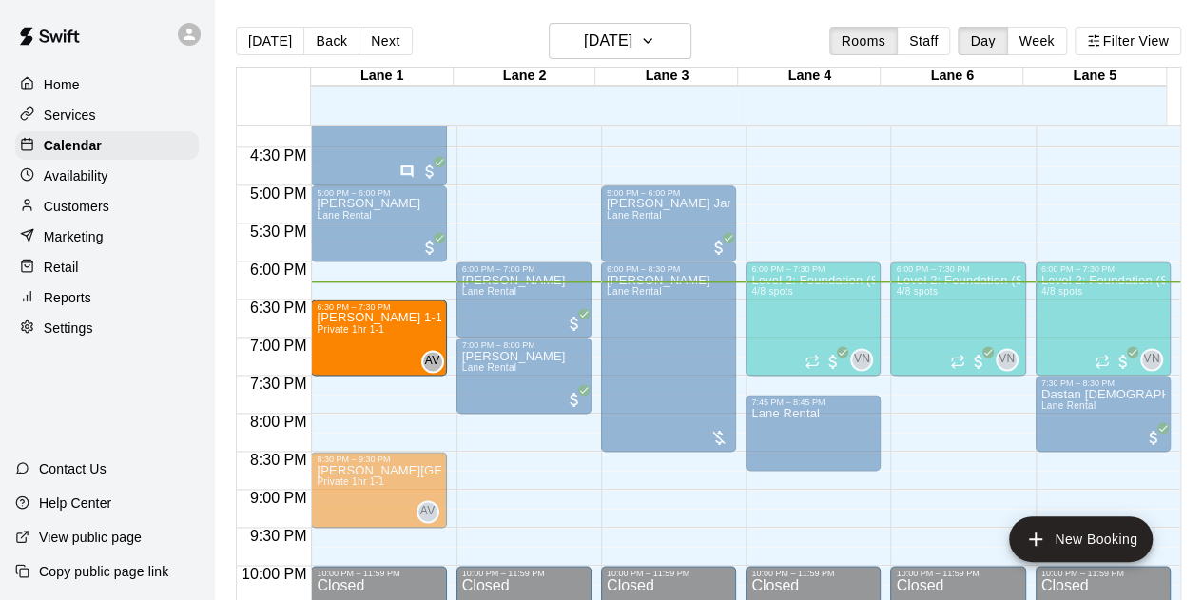
drag, startPoint x: 365, startPoint y: 323, endPoint x: 361, endPoint y: 350, distance: 26.9
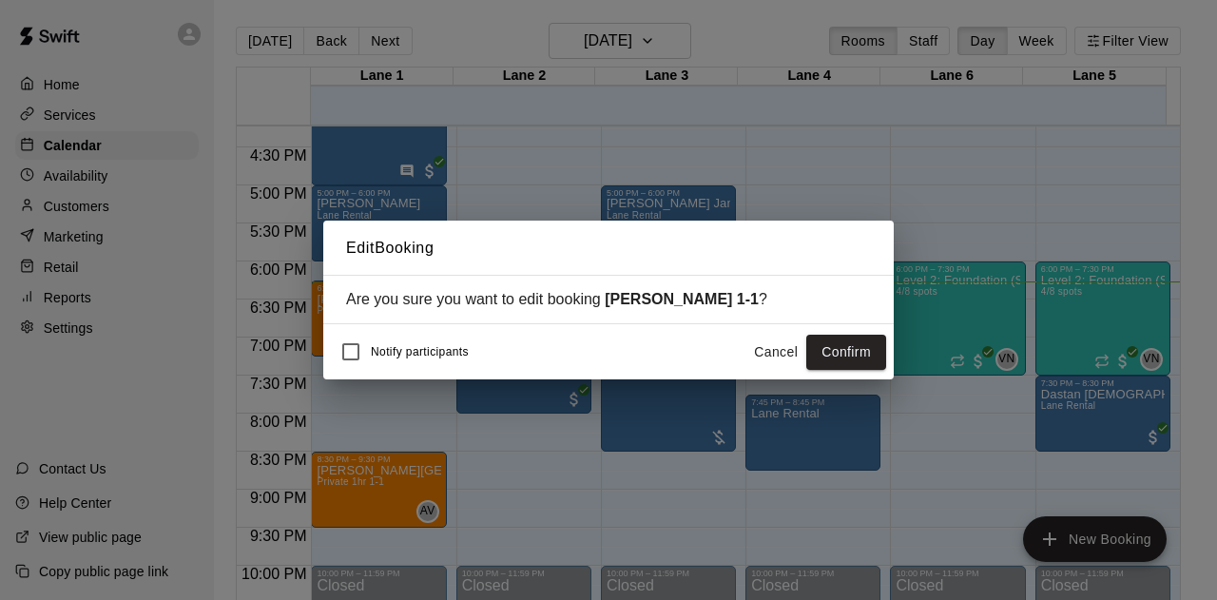
click at [839, 351] on button "Confirm" at bounding box center [846, 352] width 80 height 35
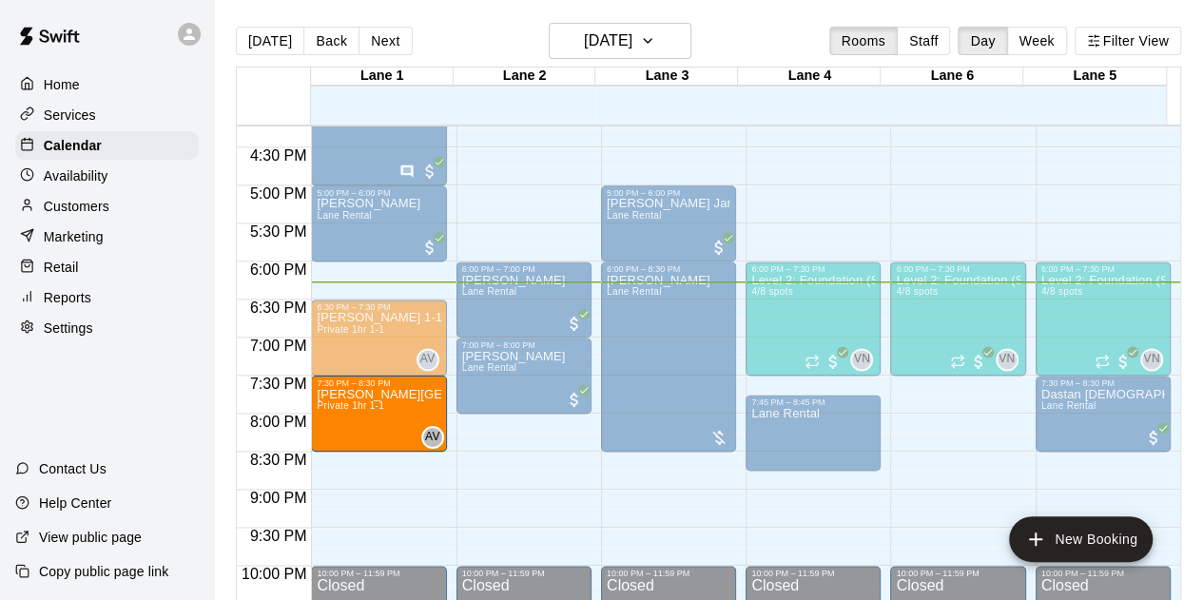
drag, startPoint x: 376, startPoint y: 494, endPoint x: 381, endPoint y: 429, distance: 64.9
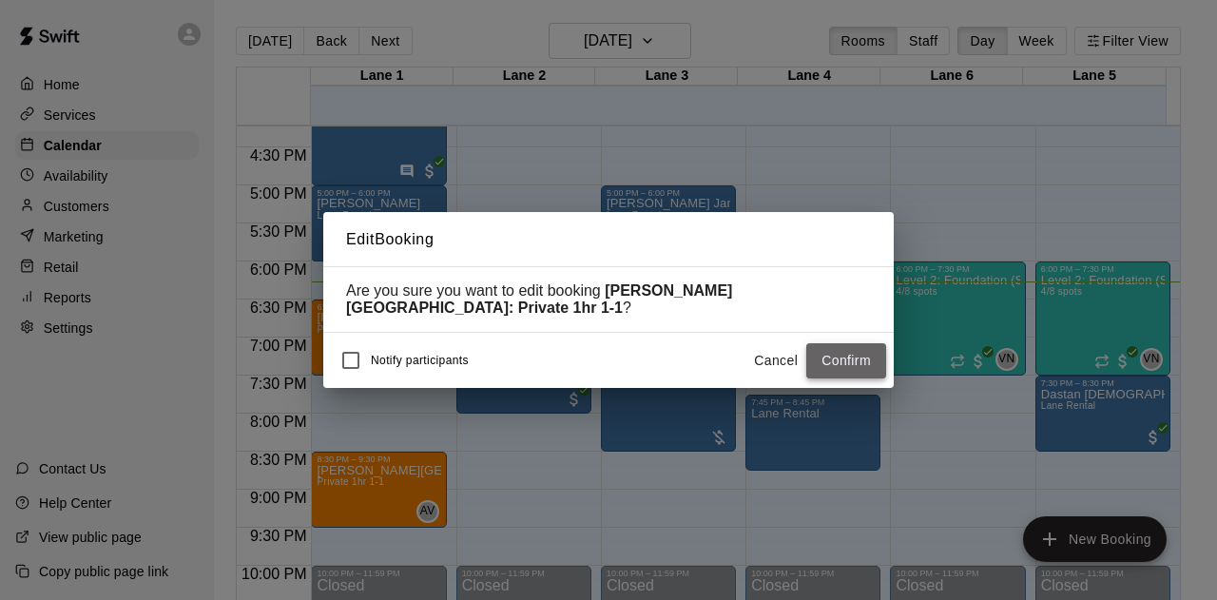
click at [842, 351] on button "Confirm" at bounding box center [846, 360] width 80 height 35
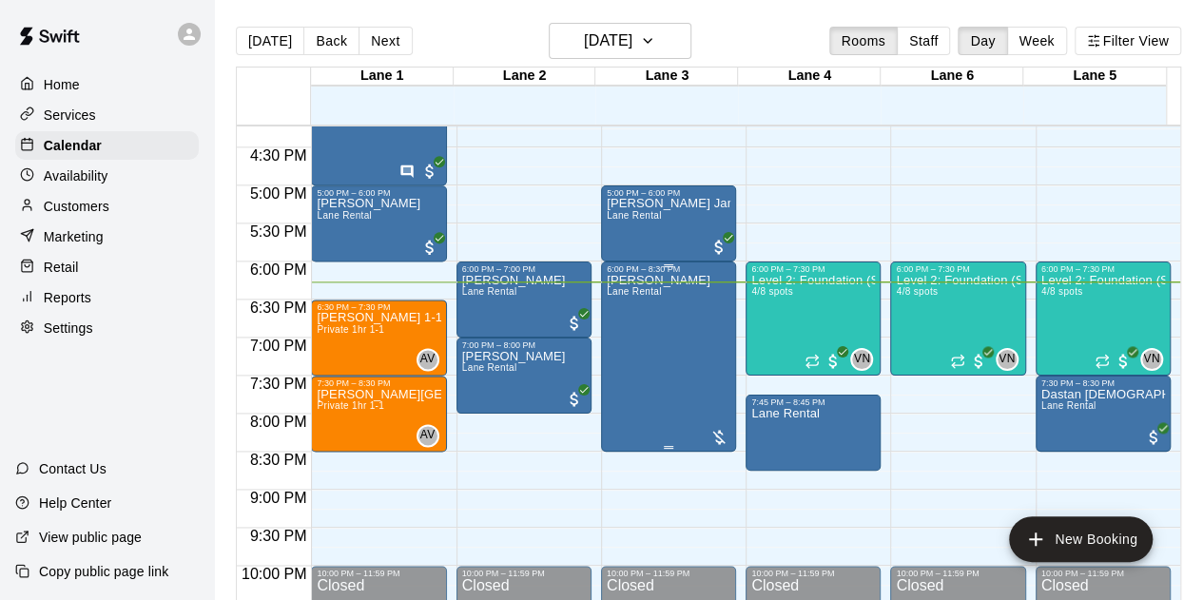
click at [711, 437] on div at bounding box center [718, 437] width 19 height 19
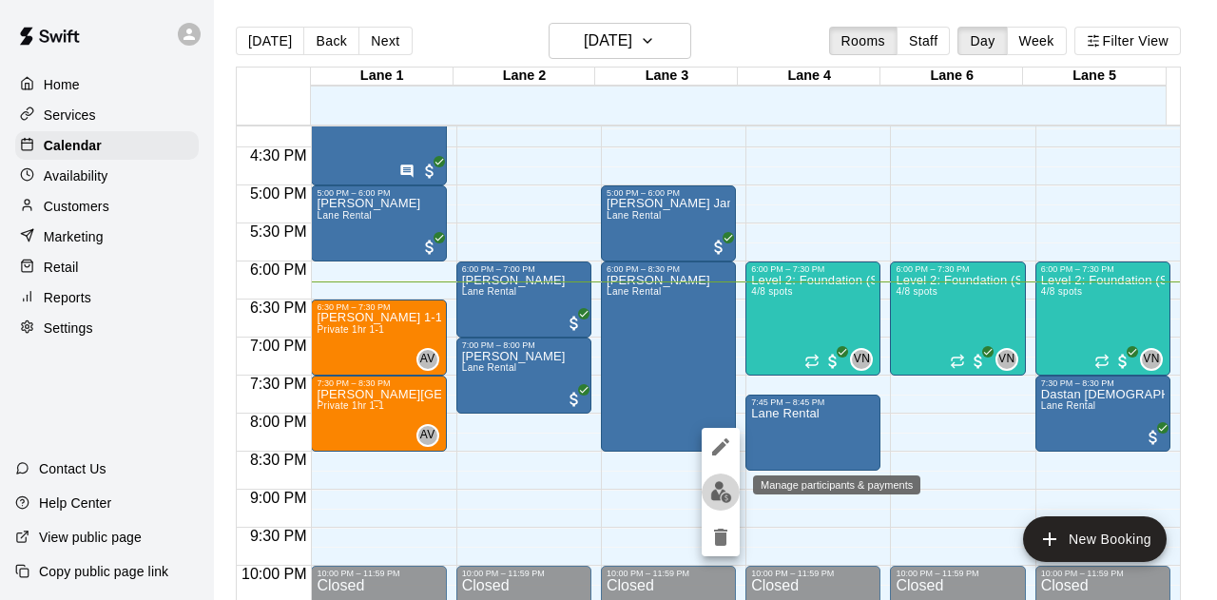
click at [725, 487] on img "edit" at bounding box center [721, 492] width 22 height 22
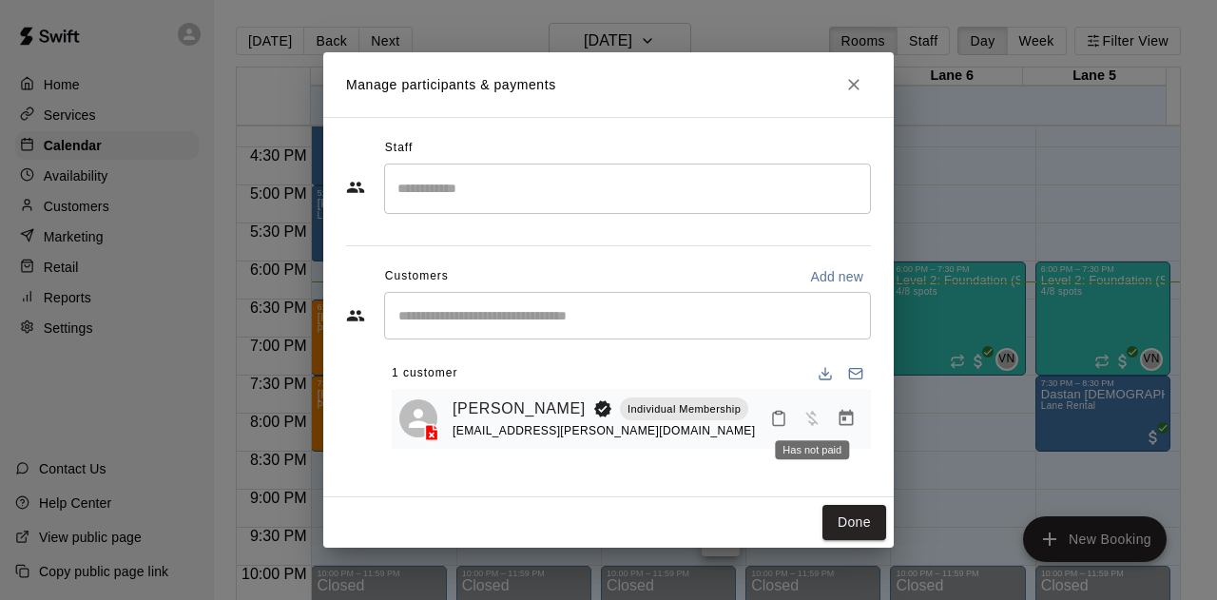
click at [806, 419] on span "Has not paid" at bounding box center [812, 418] width 34 height 16
click at [483, 317] on input "Start typing to search customers..." at bounding box center [628, 315] width 470 height 19
click at [816, 419] on span "Has not paid" at bounding box center [812, 418] width 34 height 16
click at [850, 418] on icon "Manage bookings & payment" at bounding box center [846, 418] width 19 height 19
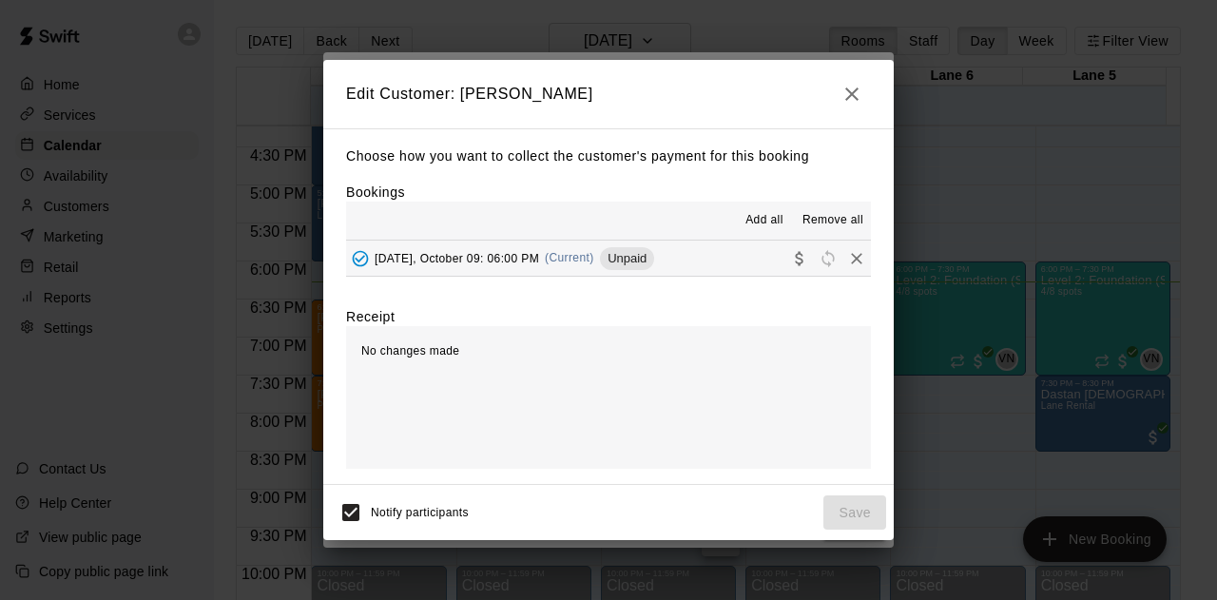
click at [557, 268] on div "[DATE], October 09: 06:00 PM (Current) Unpaid" at bounding box center [500, 258] width 308 height 29
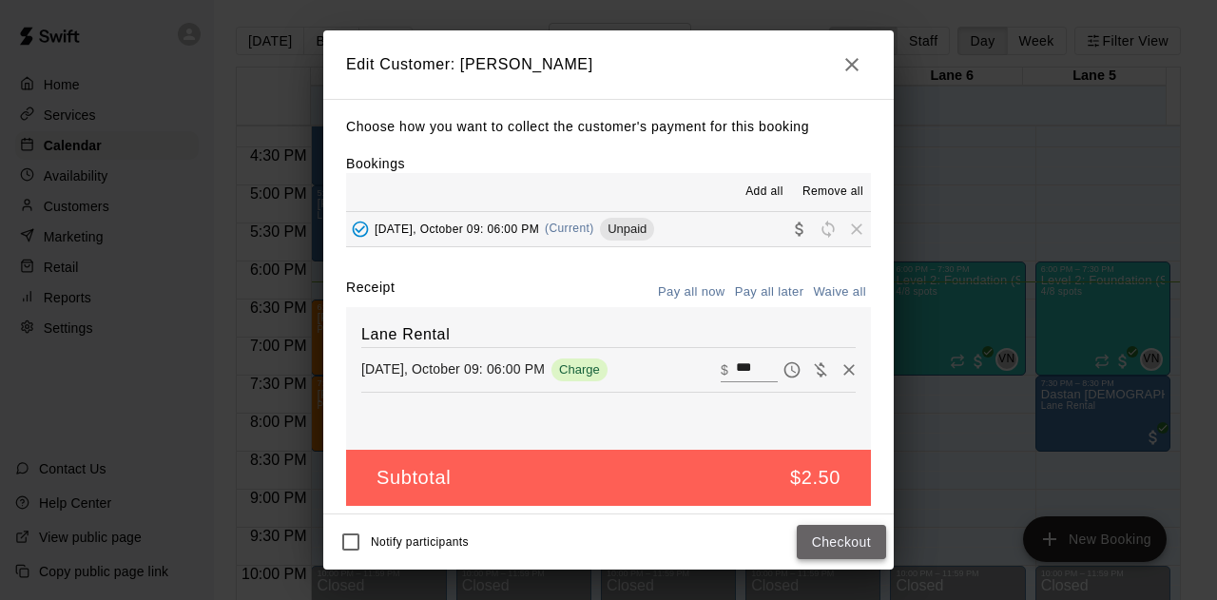
click at [852, 548] on button "Checkout" at bounding box center [841, 542] width 89 height 35
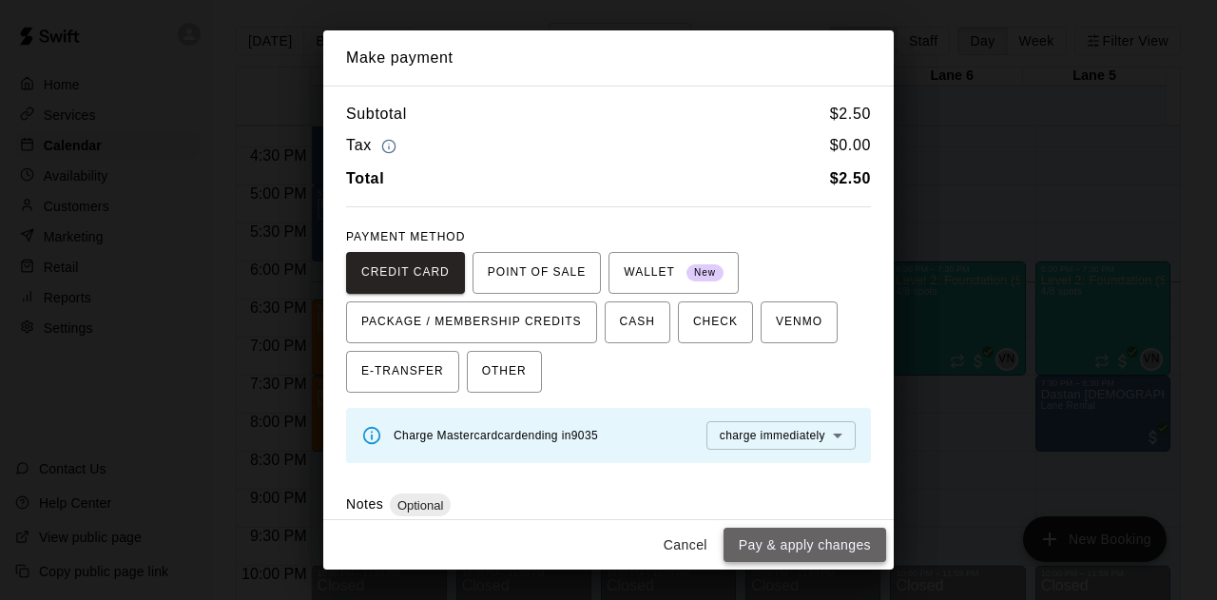
click at [808, 543] on button "Pay & apply changes" at bounding box center [805, 545] width 163 height 35
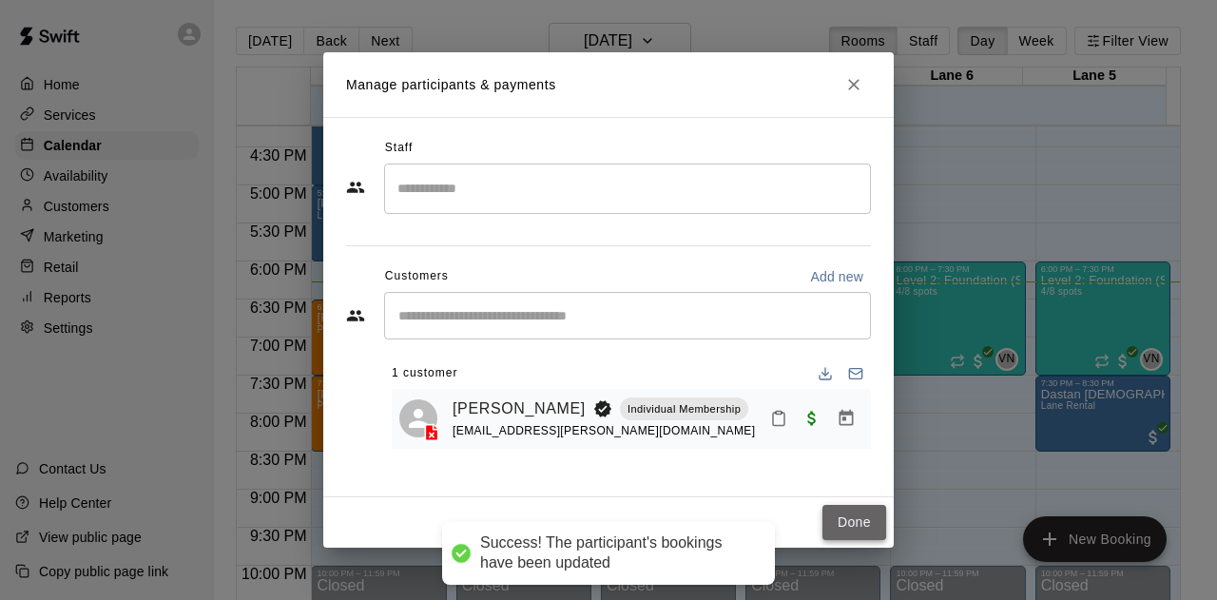
click at [841, 520] on button "Done" at bounding box center [855, 522] width 64 height 35
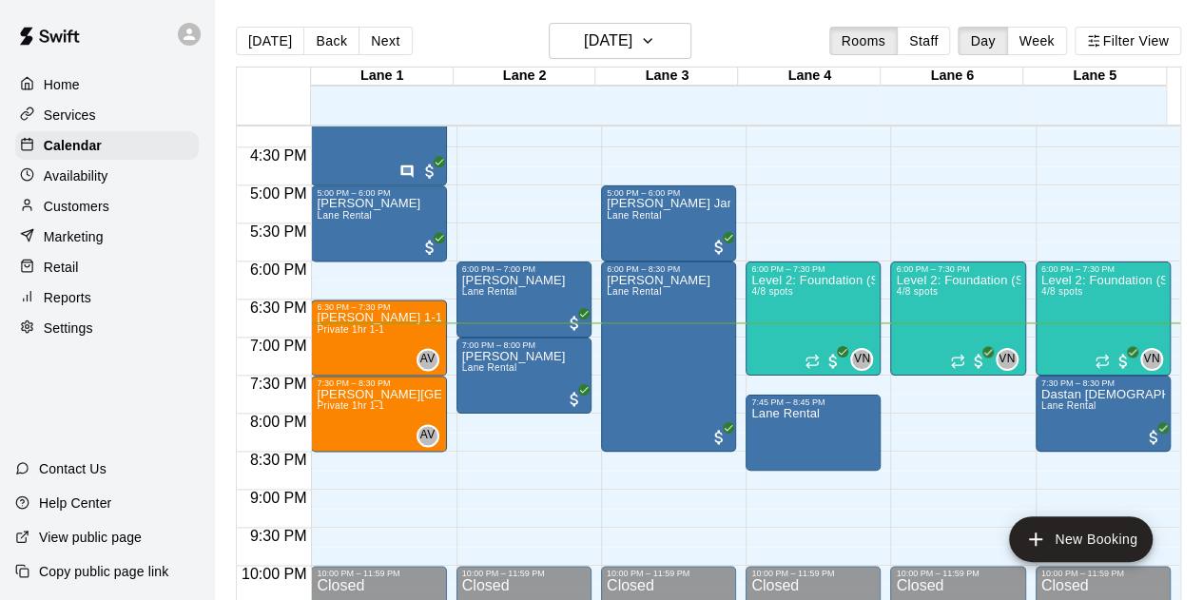
scroll to position [1330, 0]
